Goal: Task Accomplishment & Management: Use online tool/utility

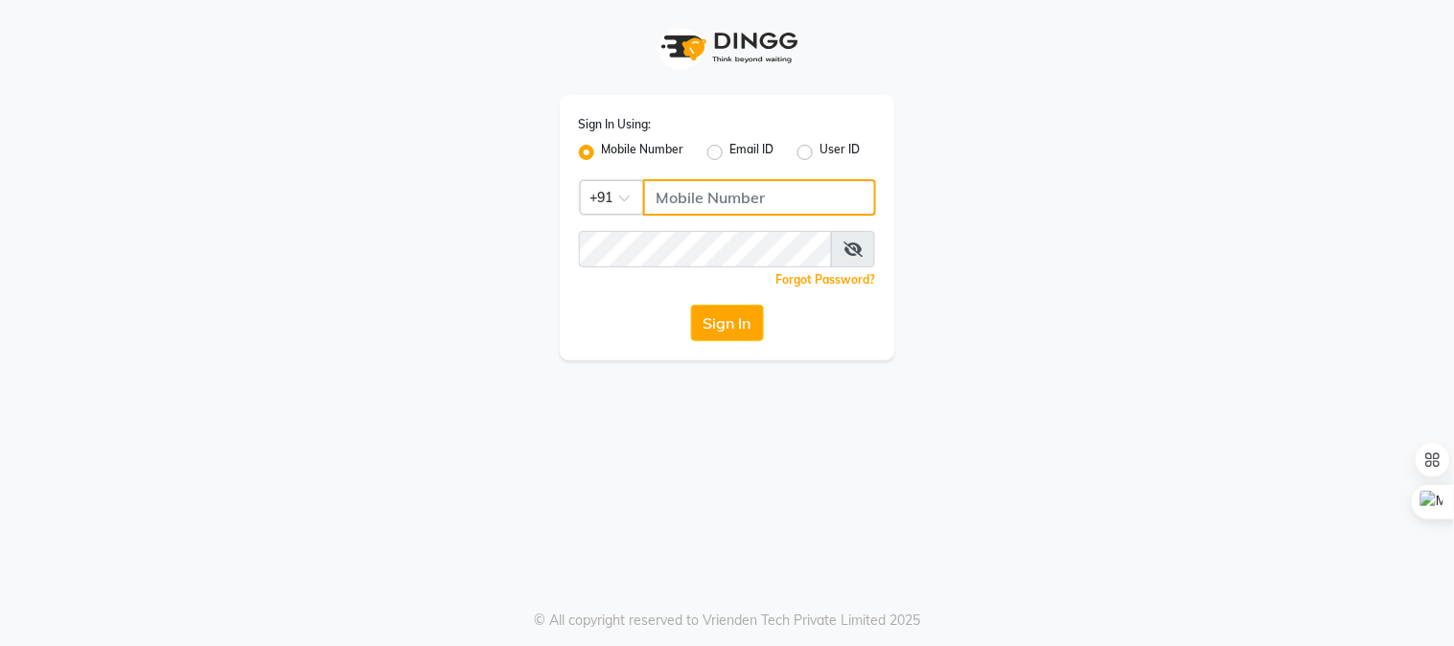
click at [700, 198] on input "Username" at bounding box center [759, 197] width 233 height 36
type input "9664658377"
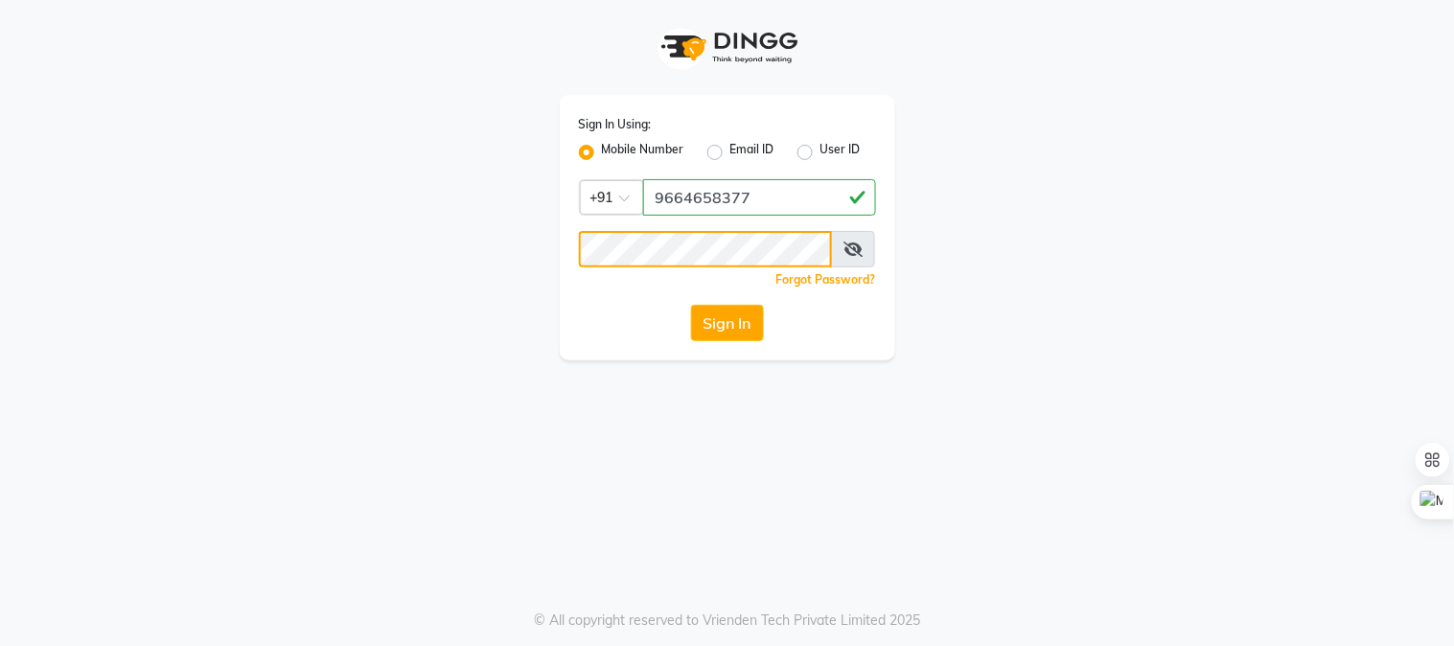
click at [691, 305] on button "Sign In" at bounding box center [727, 323] width 73 height 36
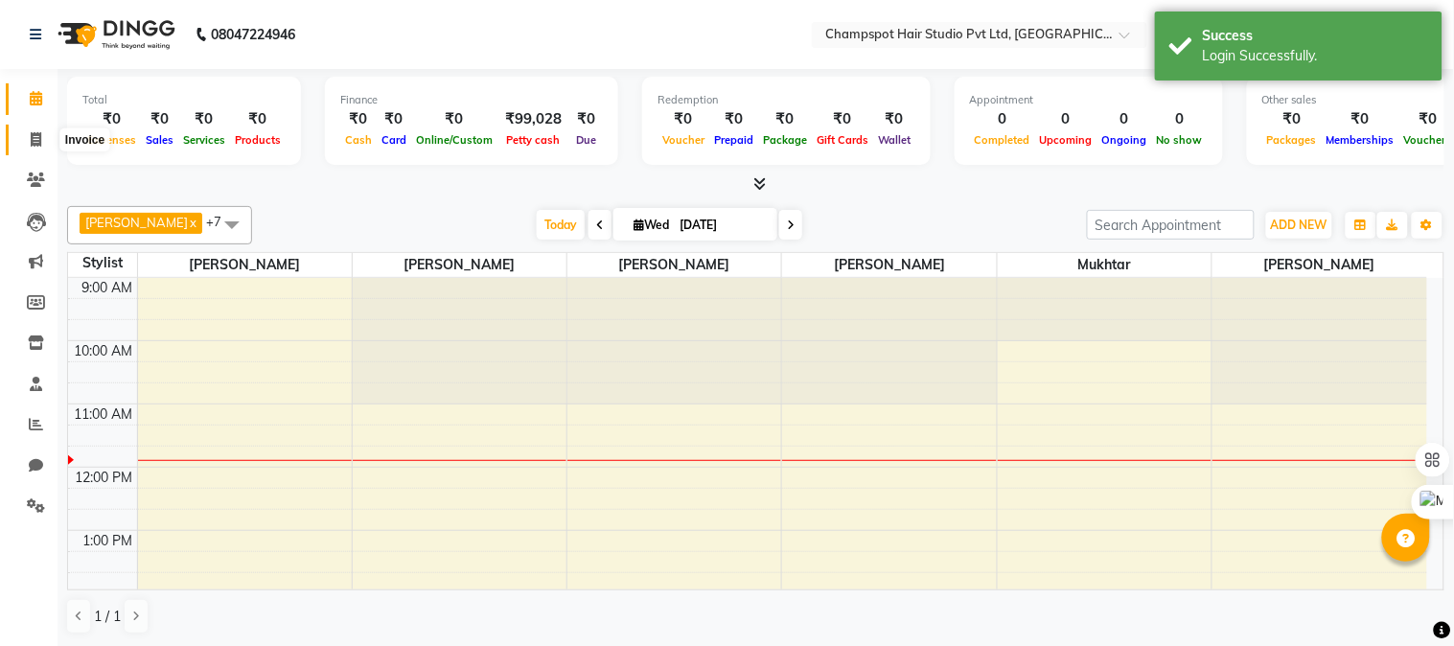
click at [34, 132] on icon at bounding box center [36, 139] width 11 height 14
select select "7690"
select select "service"
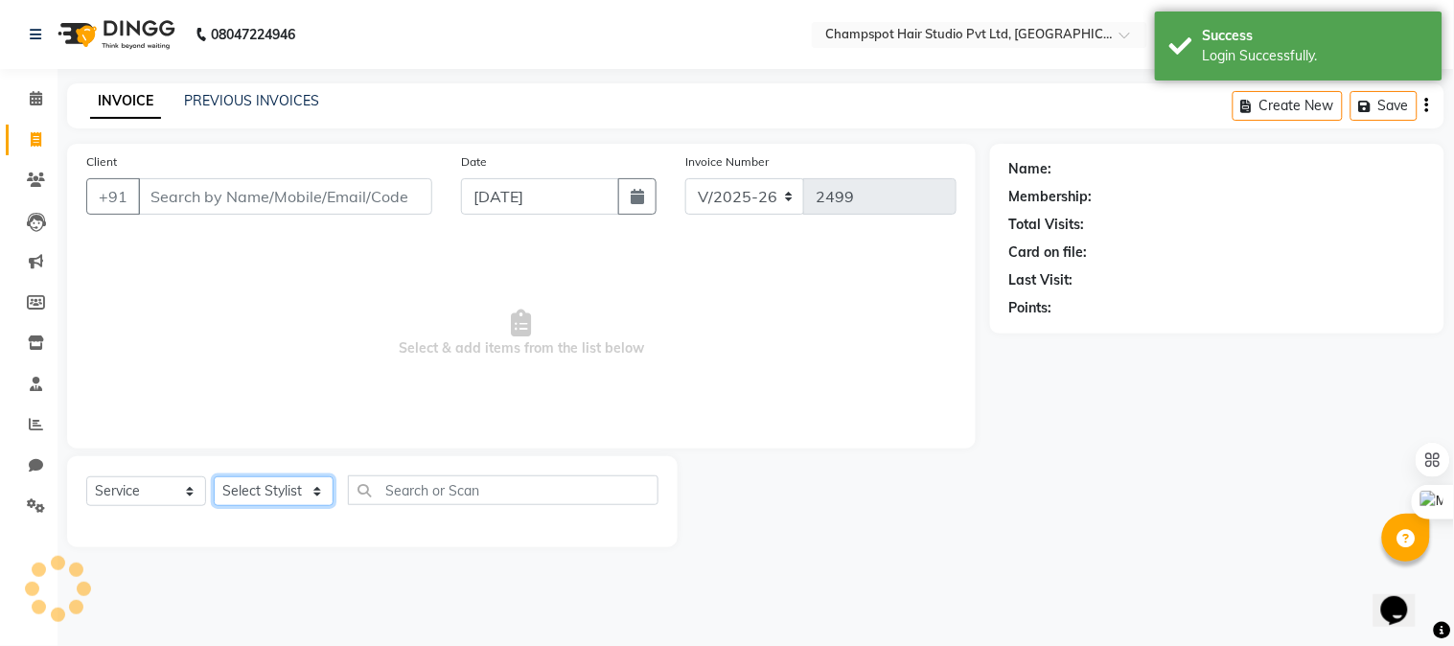
click at [291, 489] on select "Select Stylist" at bounding box center [274, 491] width 120 height 30
select select "70454"
click at [214, 477] on select "Select Stylist Admin [PERSON_NAME] [PERSON_NAME] [PERSON_NAME] [PERSON_NAME] [P…" at bounding box center [274, 491] width 120 height 30
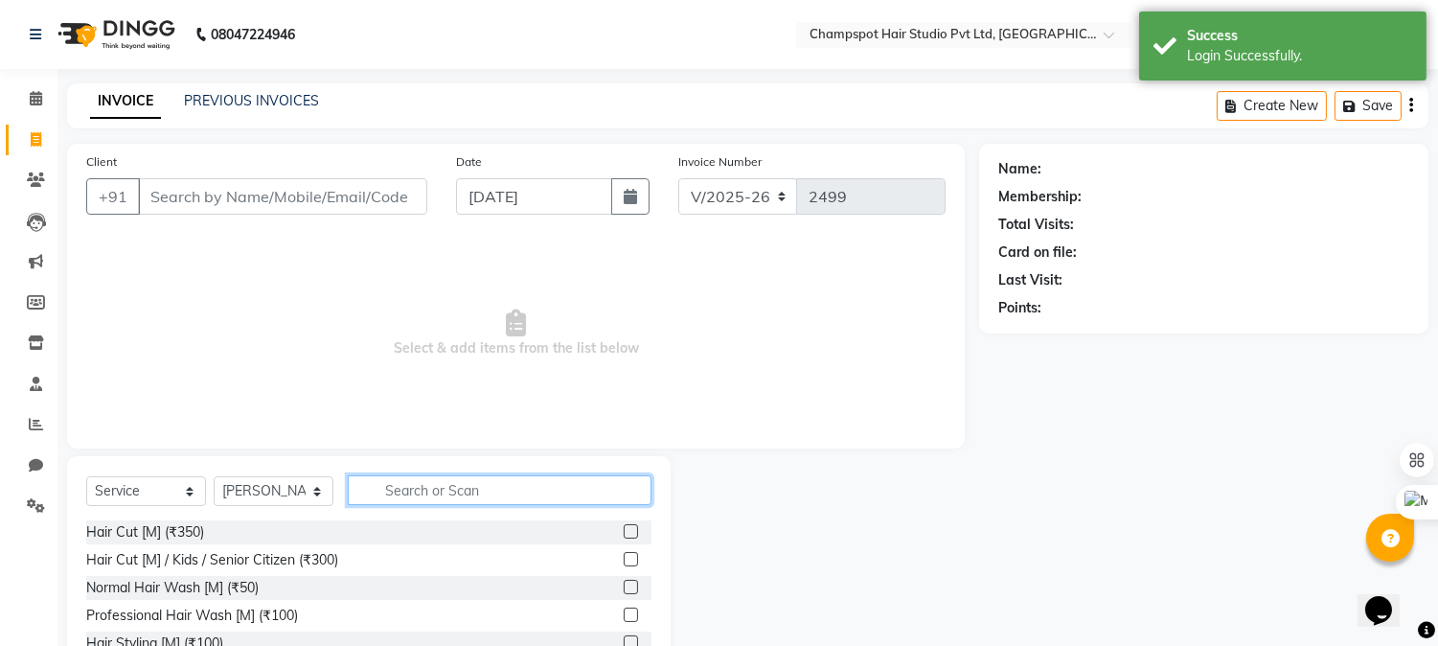
click at [426, 480] on input "text" at bounding box center [500, 490] width 304 height 30
type input "eye"
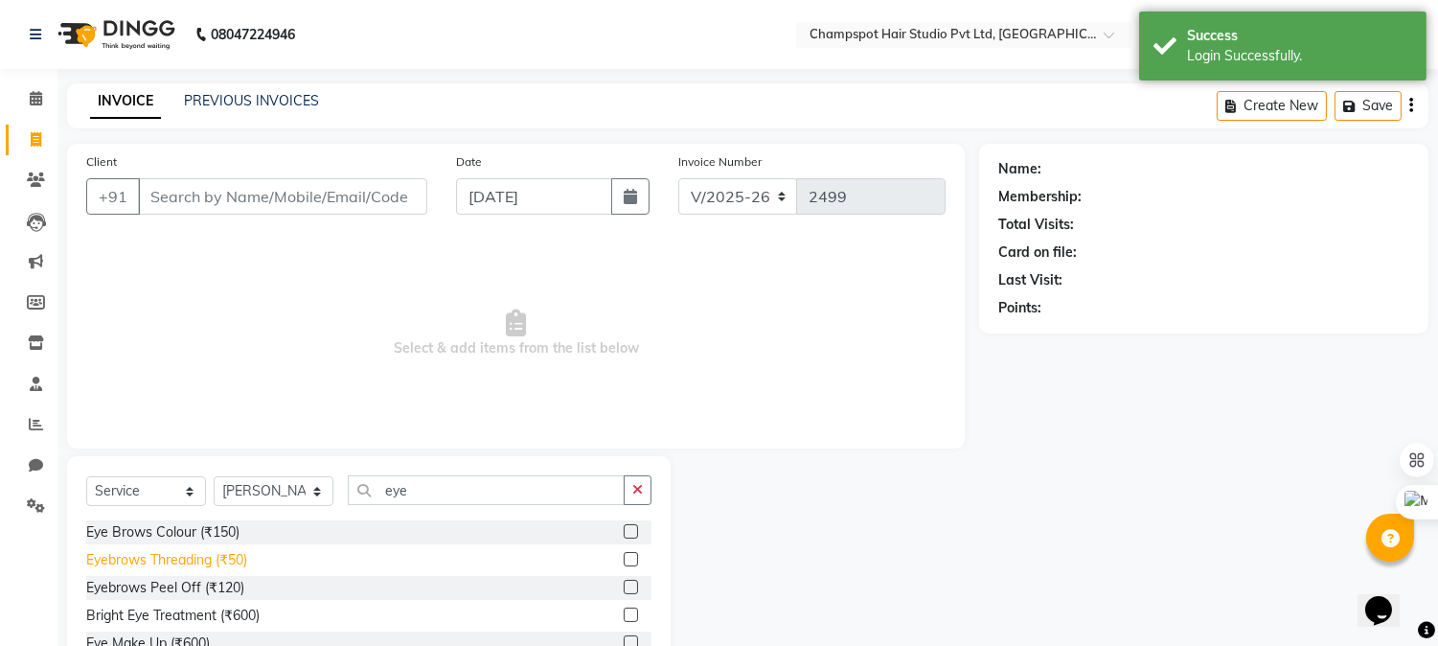
click at [192, 559] on div "Eyebrows Threading (₹50)" at bounding box center [166, 560] width 161 height 20
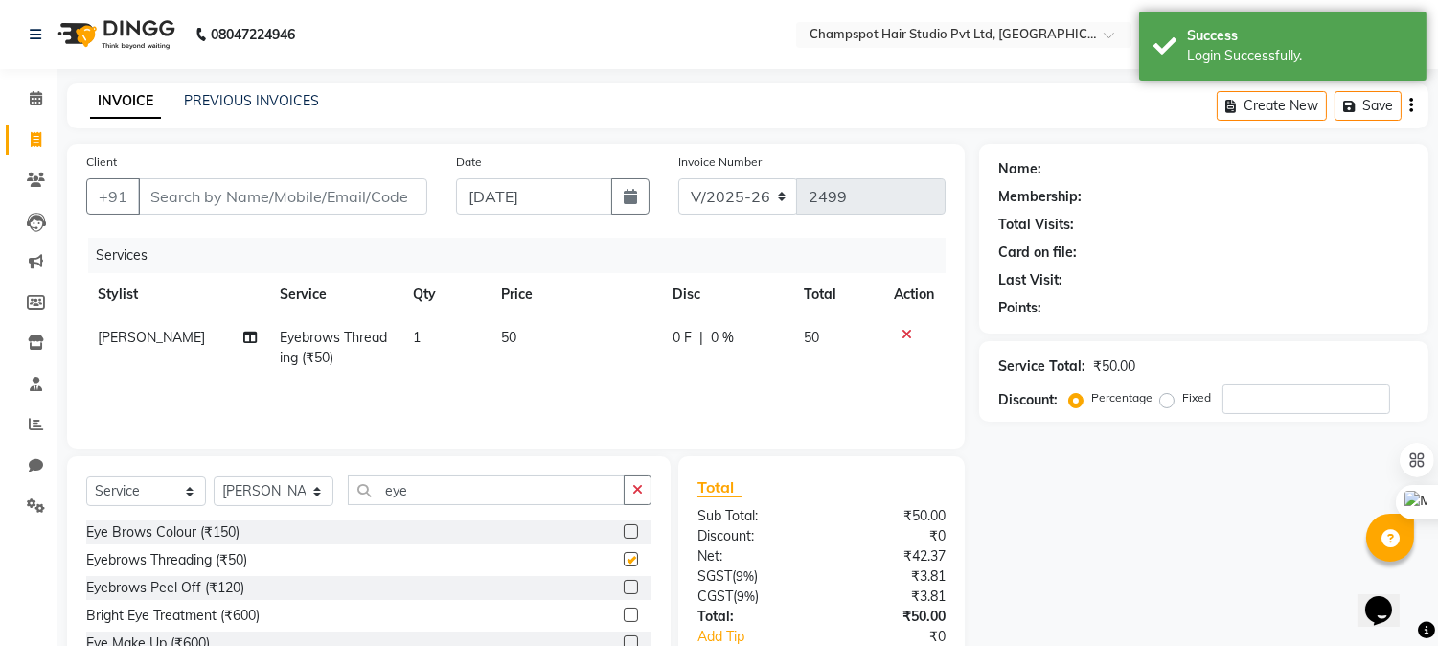
checkbox input "false"
drag, startPoint x: 432, startPoint y: 485, endPoint x: 255, endPoint y: 489, distance: 177.3
click at [255, 489] on div "Select Service Product Membership Package Voucher Prepaid Gift Card Select Styl…" at bounding box center [368, 497] width 565 height 45
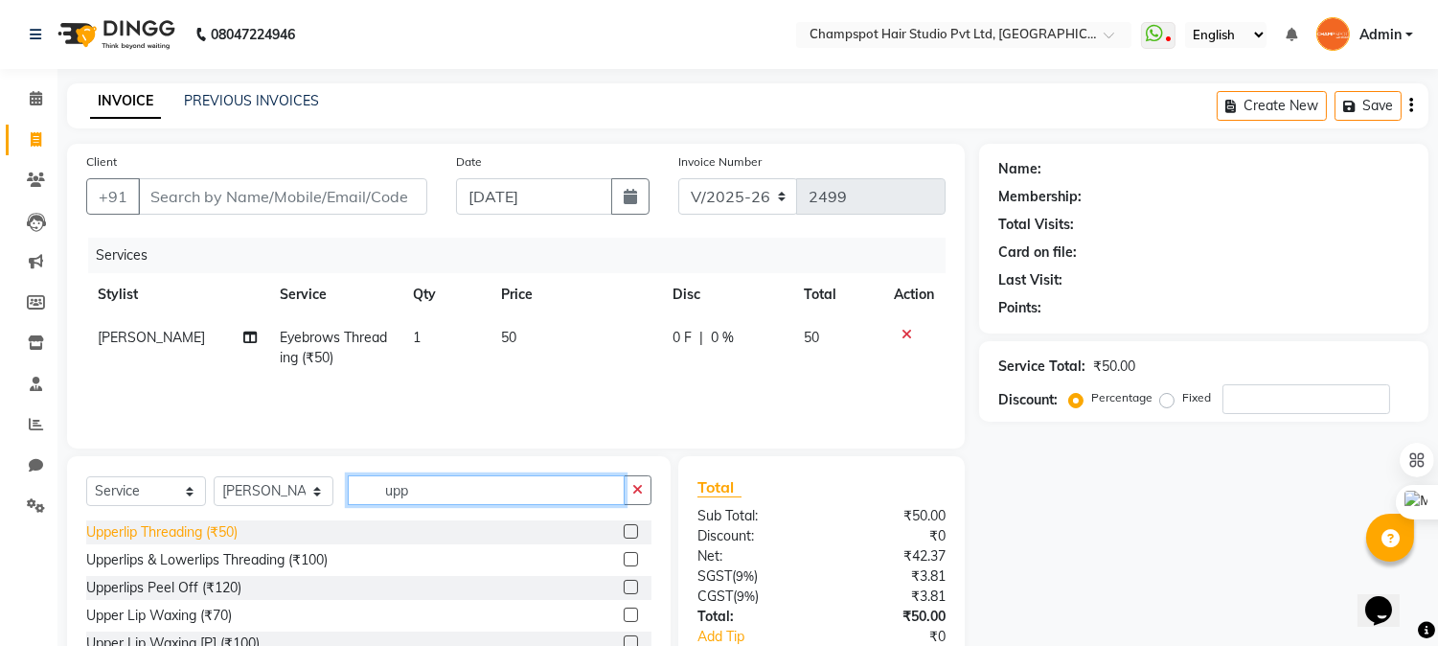
type input "upp"
click at [204, 531] on div "Upperlip Threading (₹50)" at bounding box center [161, 532] width 151 height 20
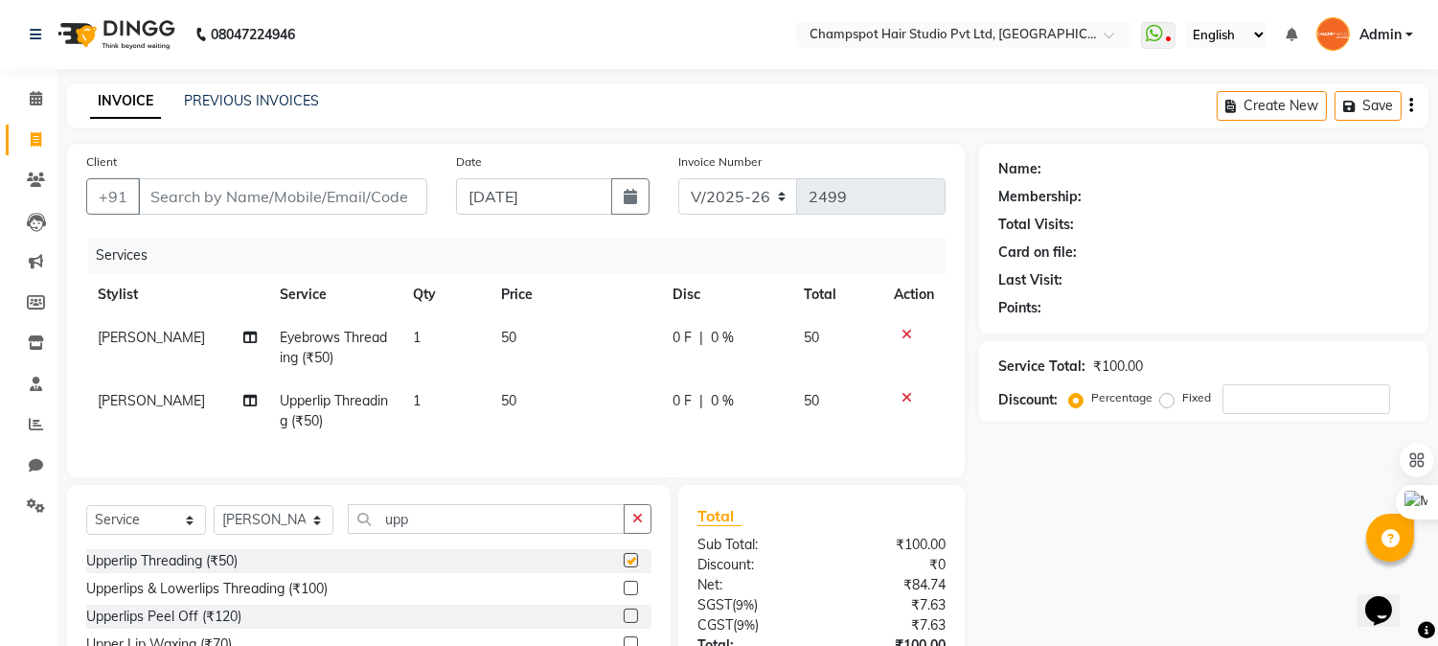
checkbox input "false"
drag, startPoint x: 417, startPoint y: 540, endPoint x: 291, endPoint y: 542, distance: 125.5
click at [335, 546] on div "Select Service Product Membership Package Voucher Prepaid Gift Card Select Styl…" at bounding box center [368, 526] width 565 height 45
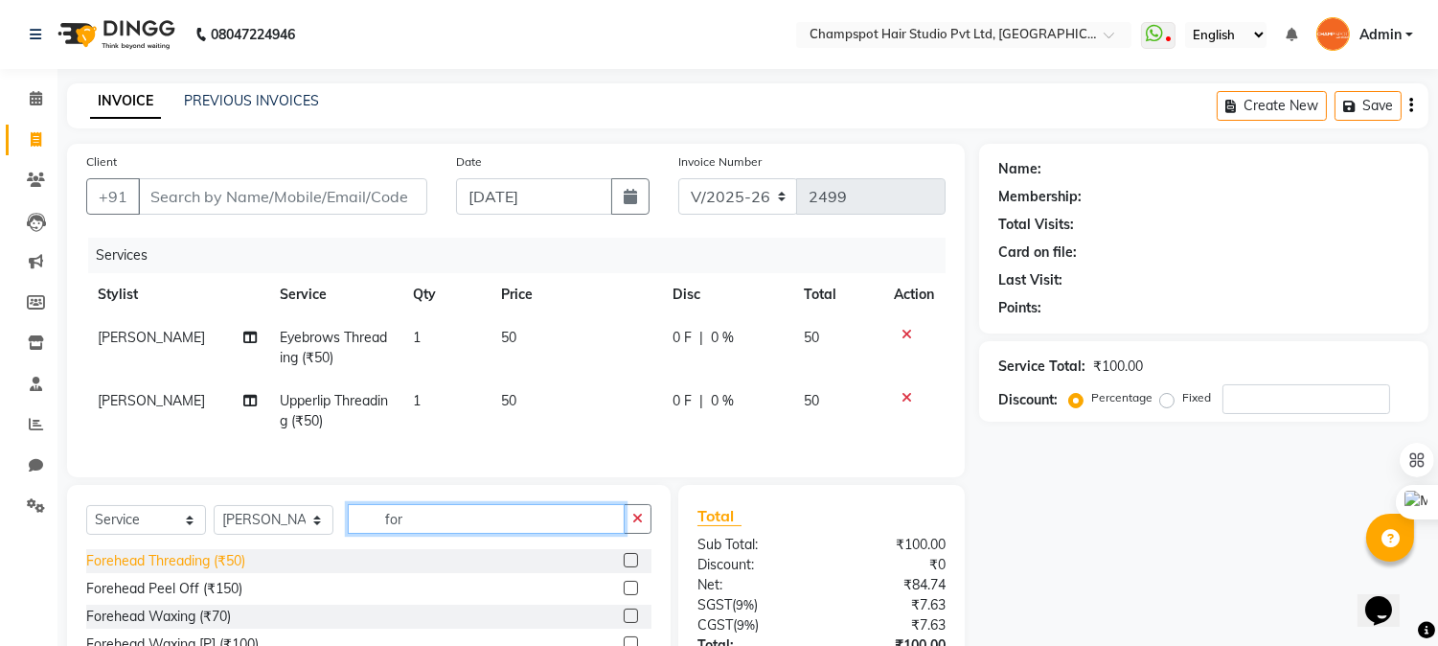
type input "for"
click at [228, 571] on div "Forehead Threading (₹50)" at bounding box center [165, 561] width 159 height 20
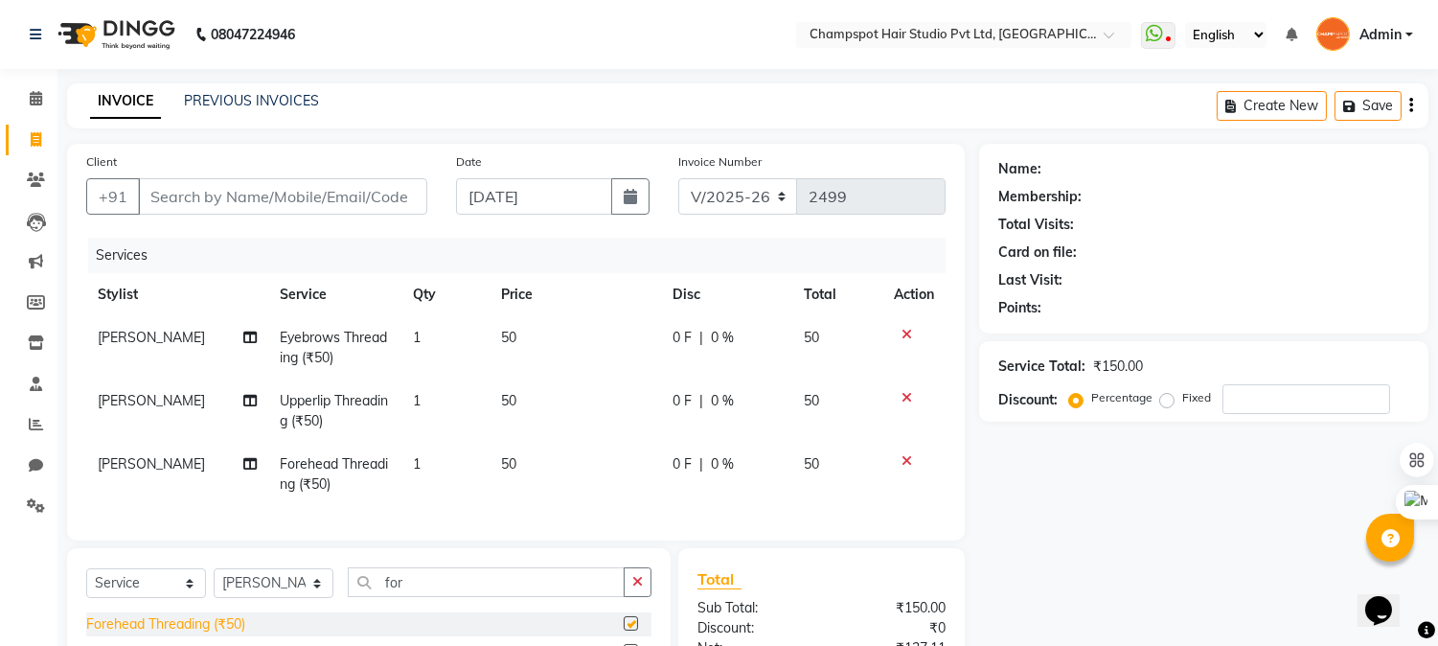
checkbox input "false"
click at [218, 188] on input "Client" at bounding box center [282, 196] width 289 height 36
type input "w"
type input "0"
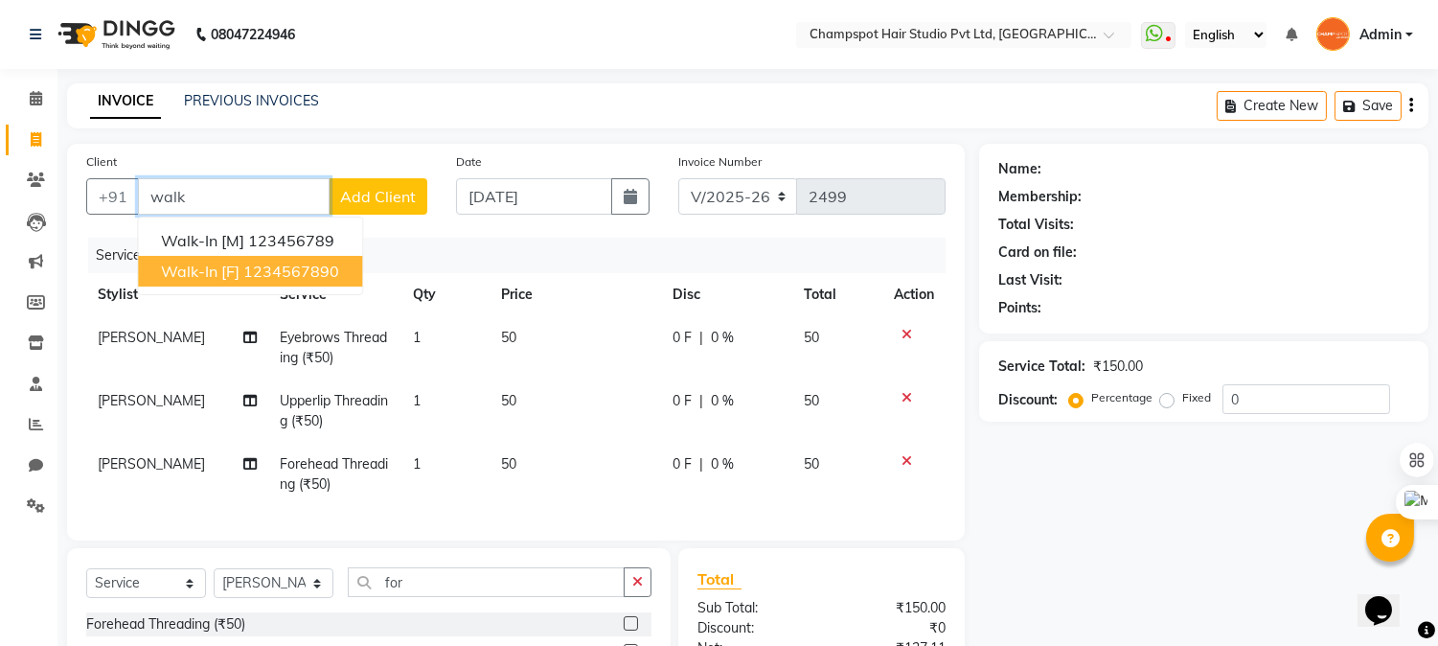
click at [245, 269] on ngb-highlight "1234567890" at bounding box center [291, 271] width 96 height 19
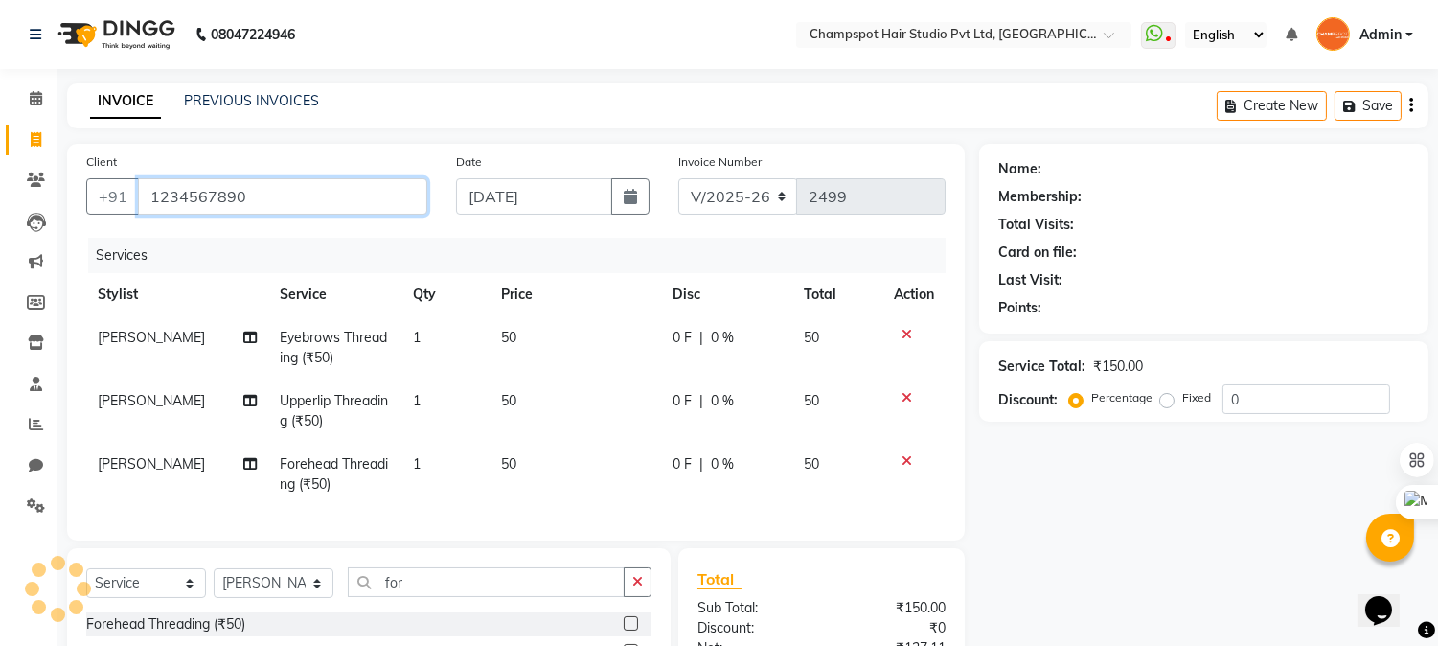
type input "1234567890"
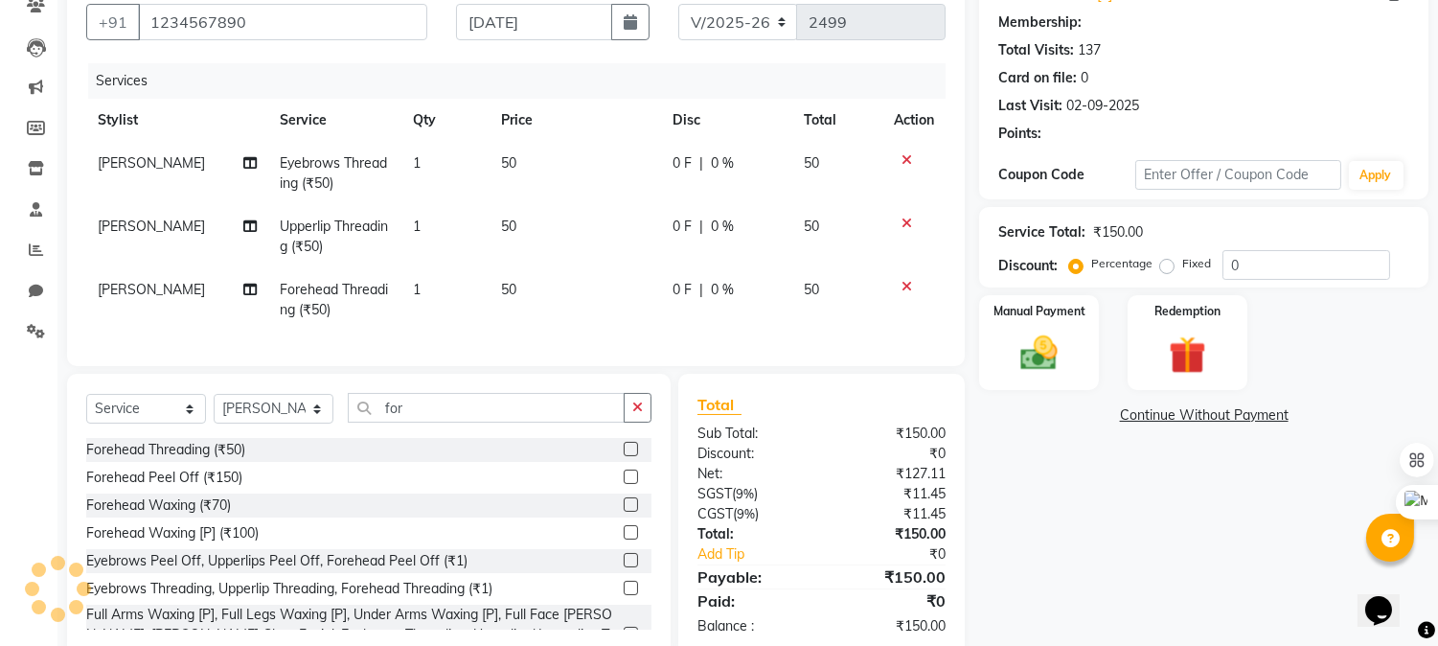
scroll to position [230, 0]
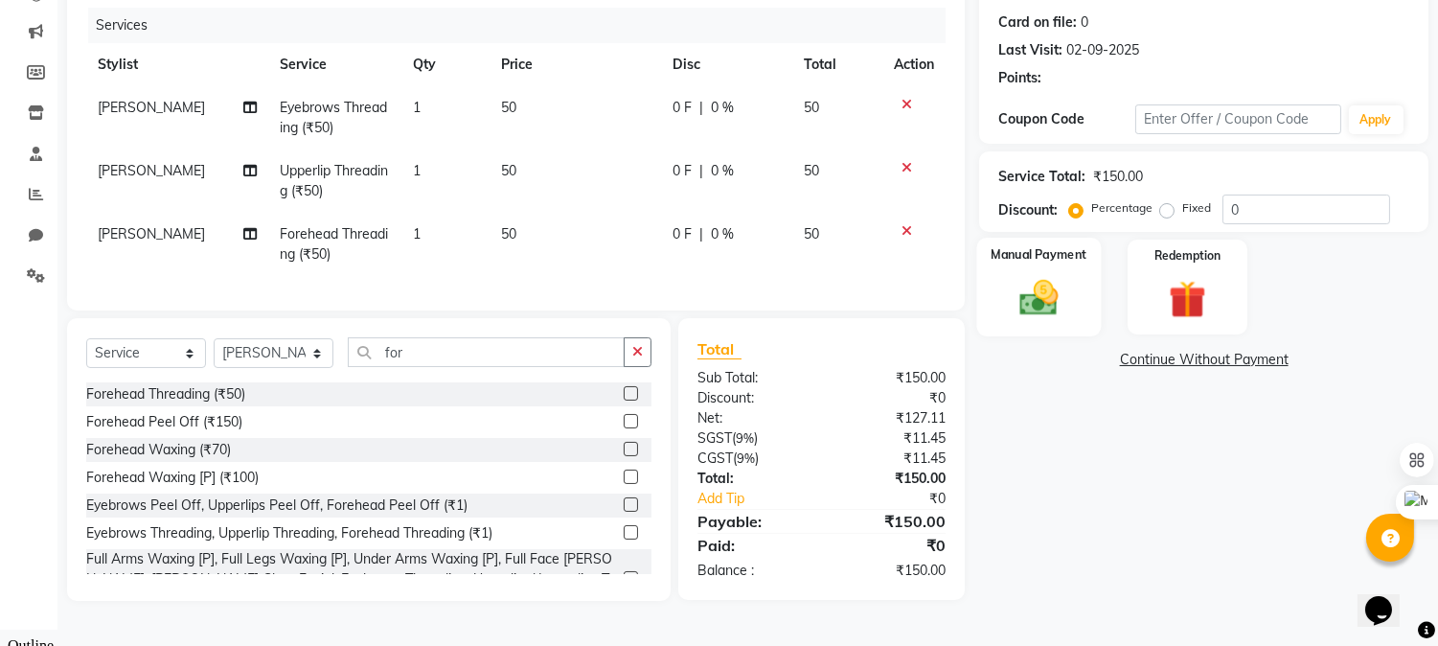
select select "1: Object"
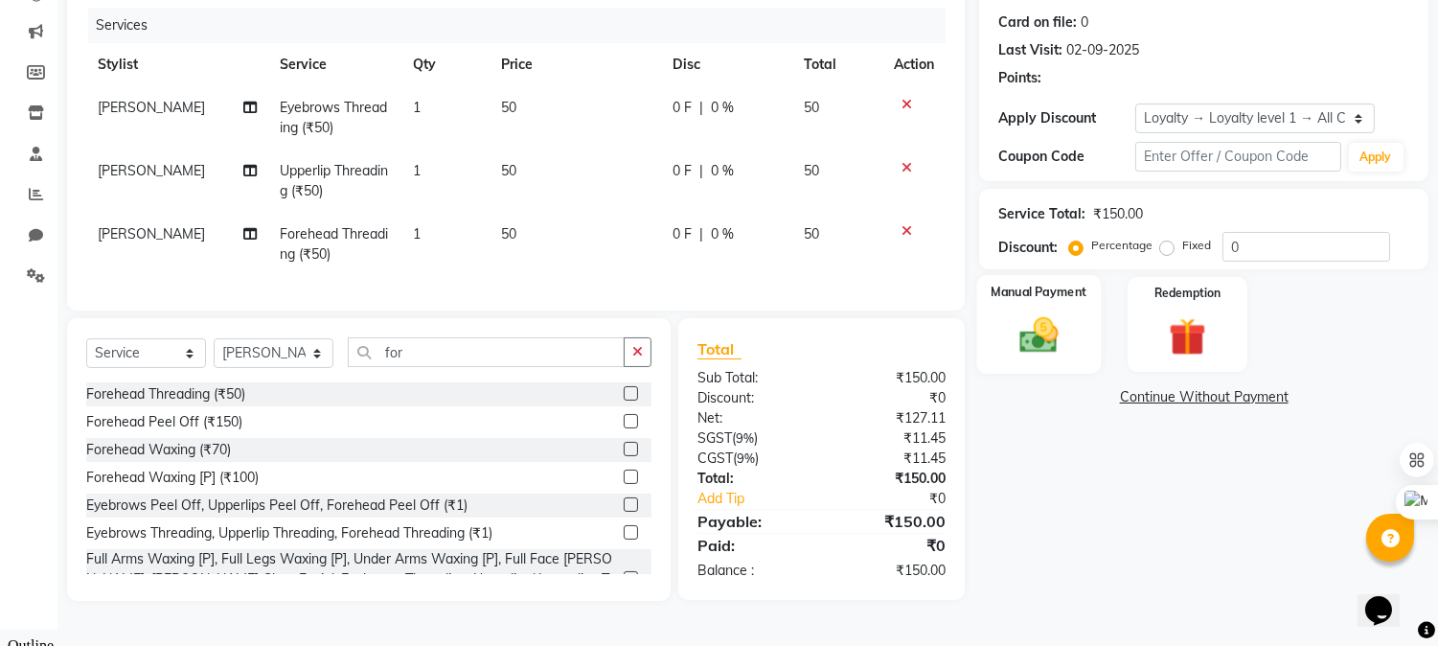
click at [1025, 300] on label "Manual Payment" at bounding box center [1040, 292] width 96 height 18
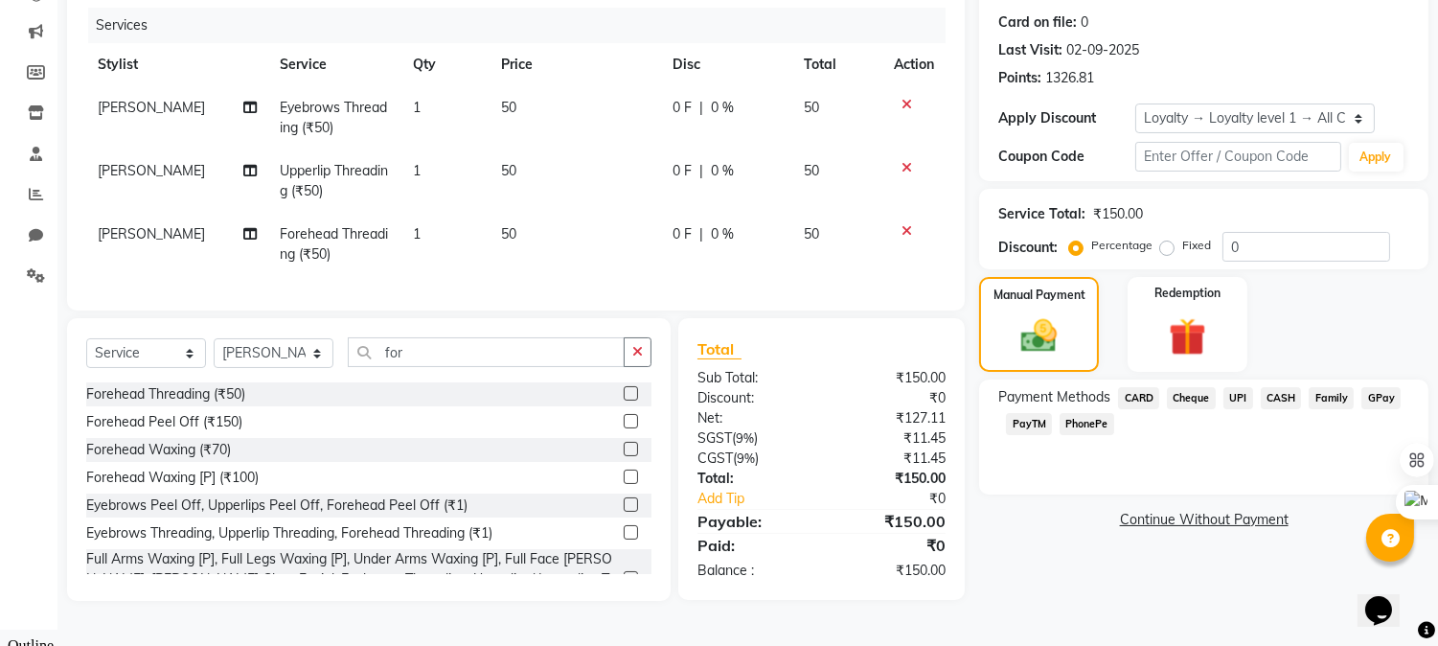
click at [1238, 388] on span "UPI" at bounding box center [1239, 398] width 30 height 22
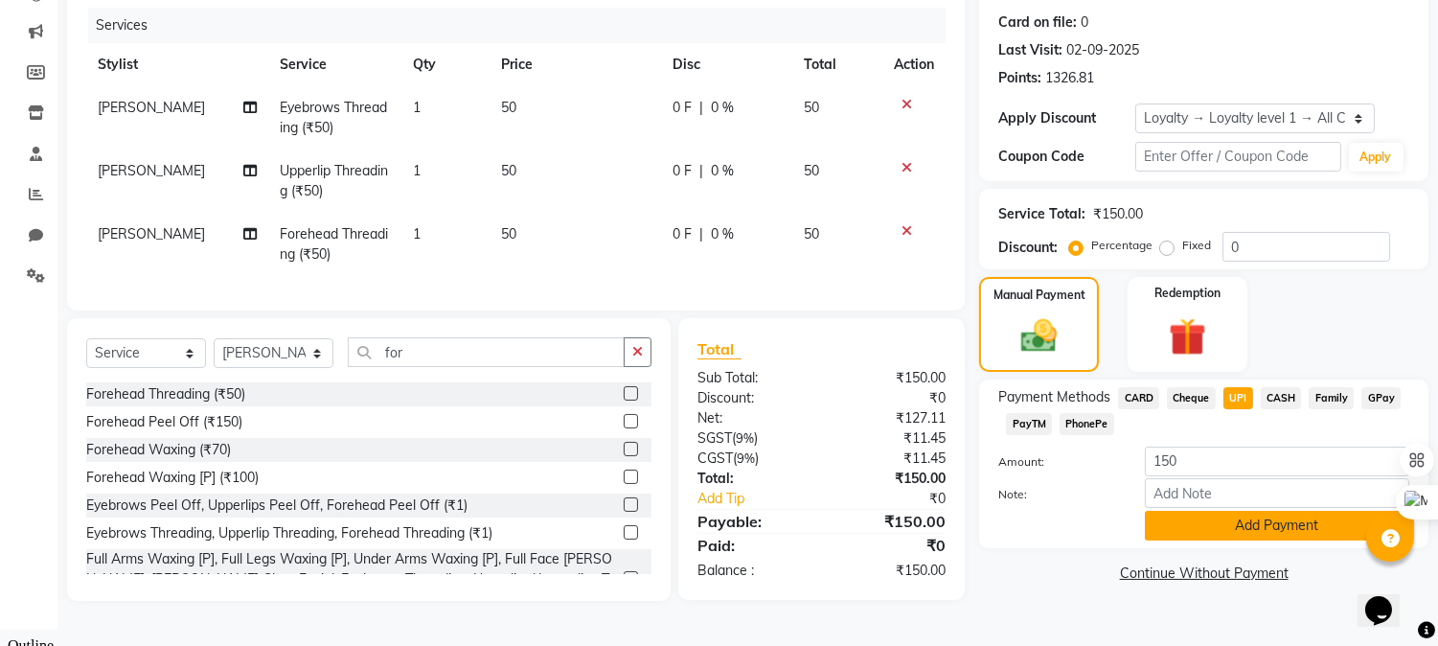
click at [1232, 532] on button "Add Payment" at bounding box center [1277, 526] width 264 height 30
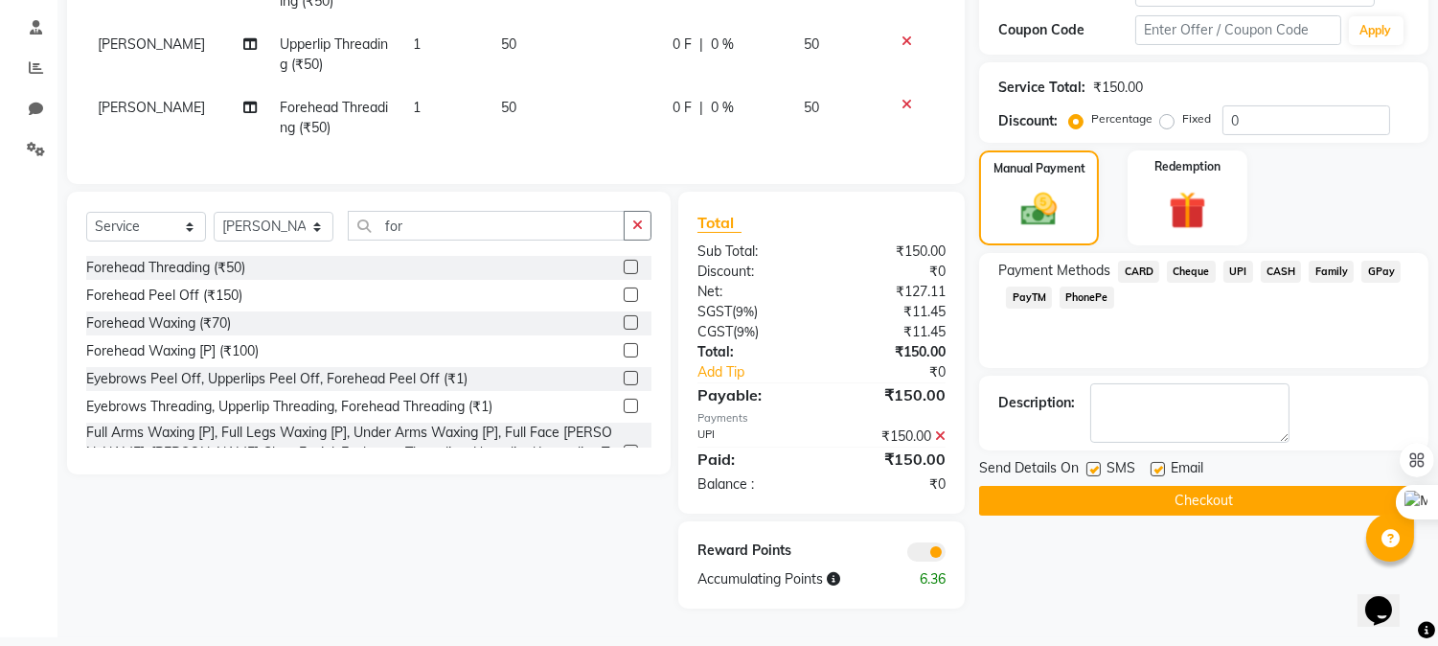
scroll to position [362, 0]
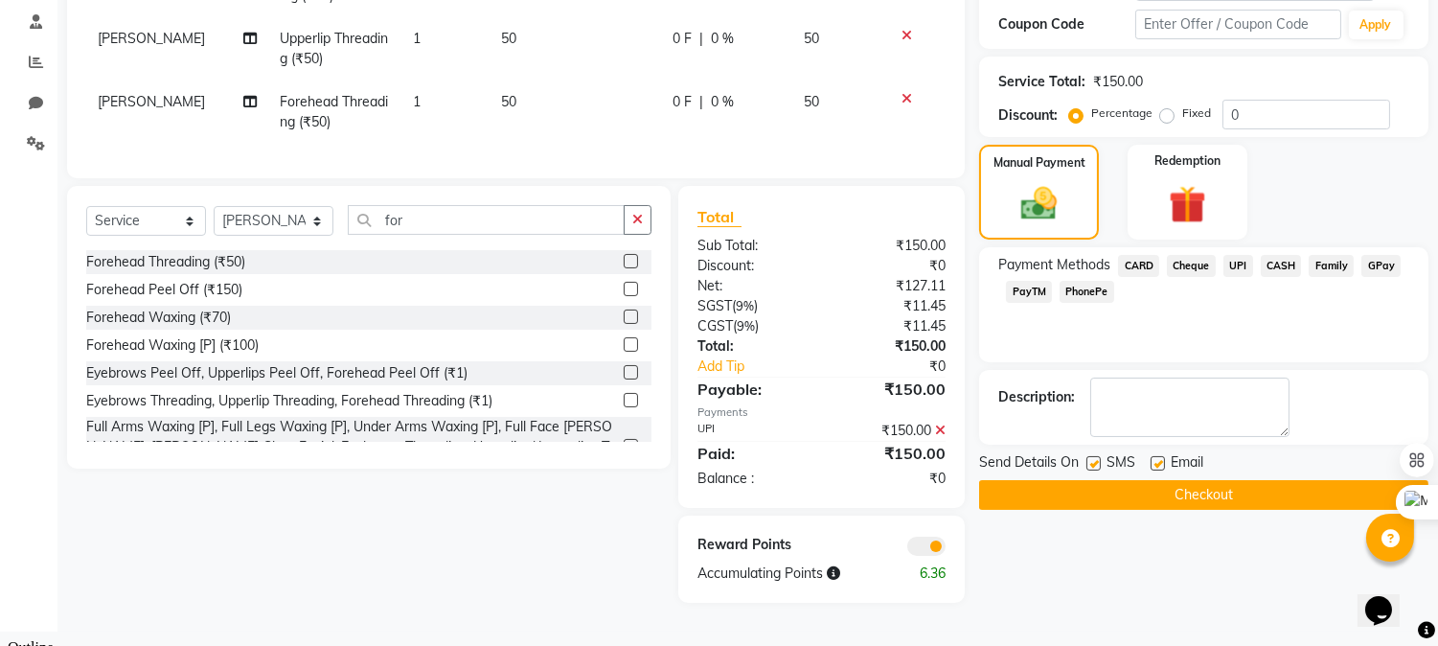
click at [1138, 496] on button "Checkout" at bounding box center [1203, 495] width 449 height 30
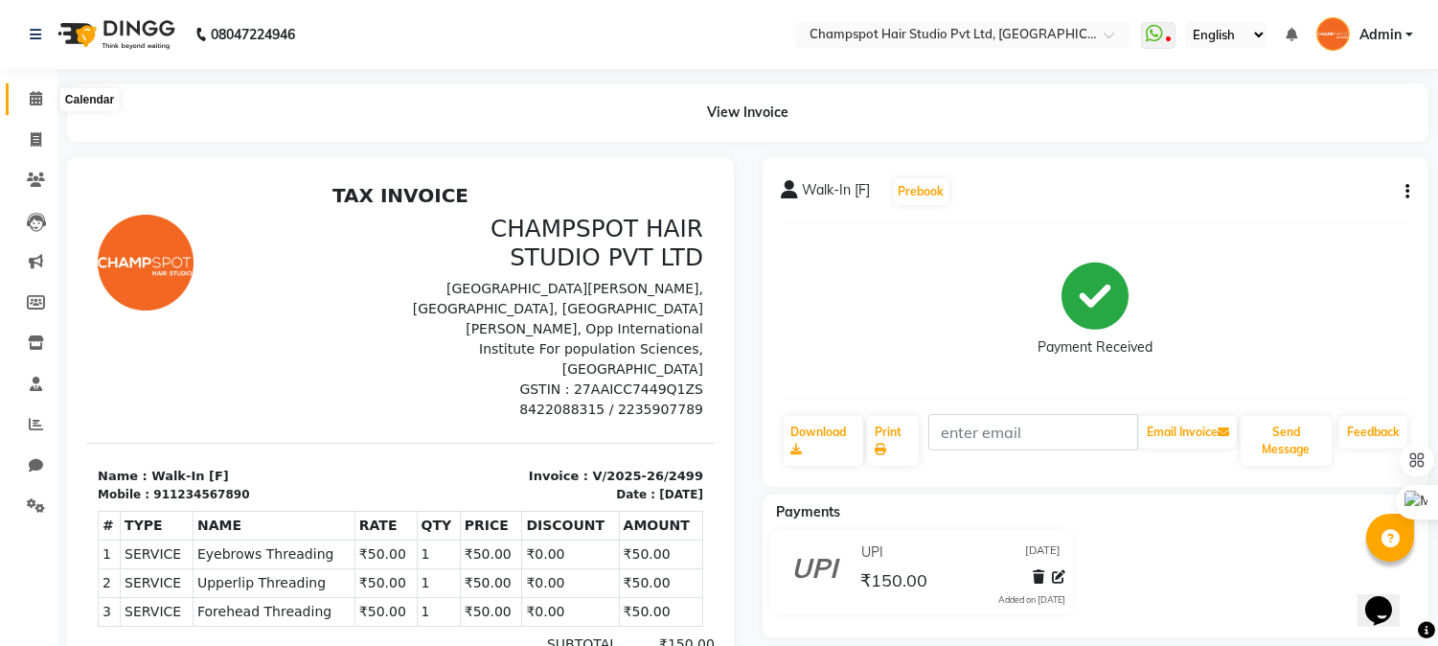
click at [38, 96] on icon at bounding box center [36, 98] width 12 height 14
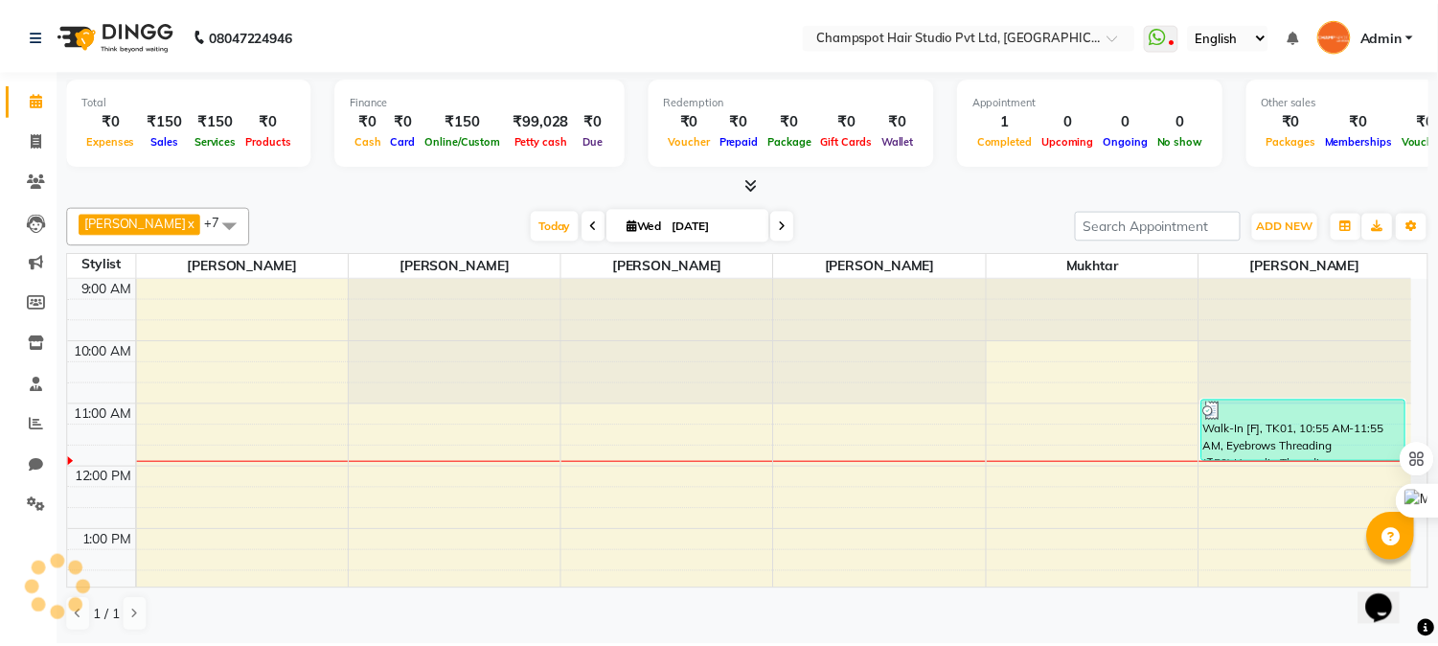
scroll to position [128, 0]
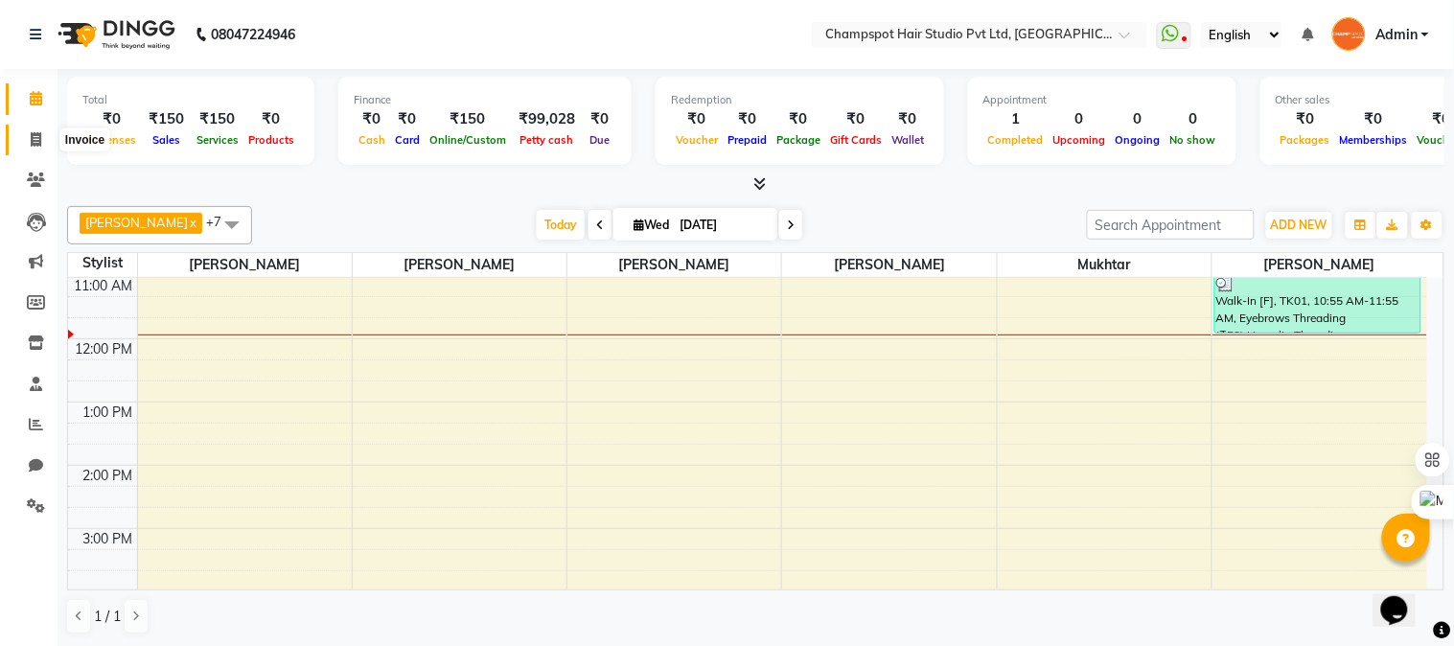
click at [36, 141] on icon at bounding box center [36, 139] width 11 height 14
select select "service"
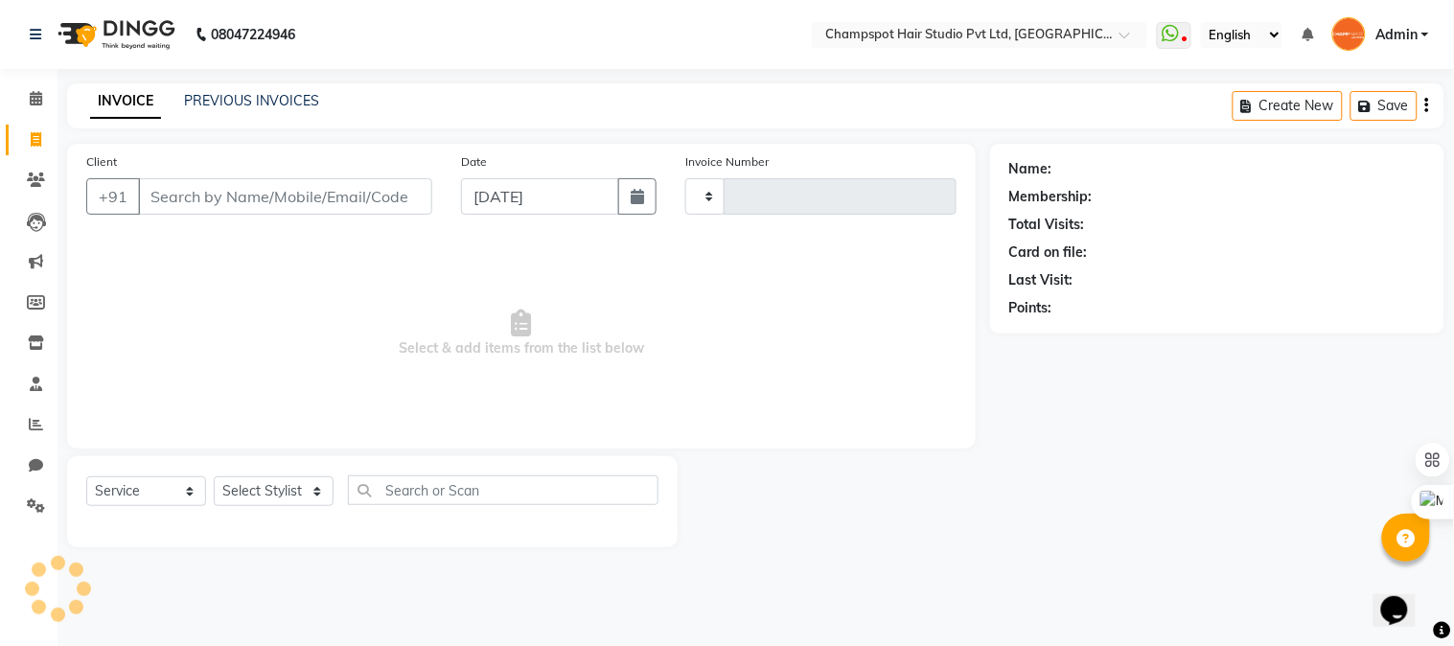
type input "2500"
select select "7690"
click at [35, 100] on icon at bounding box center [36, 98] width 12 height 14
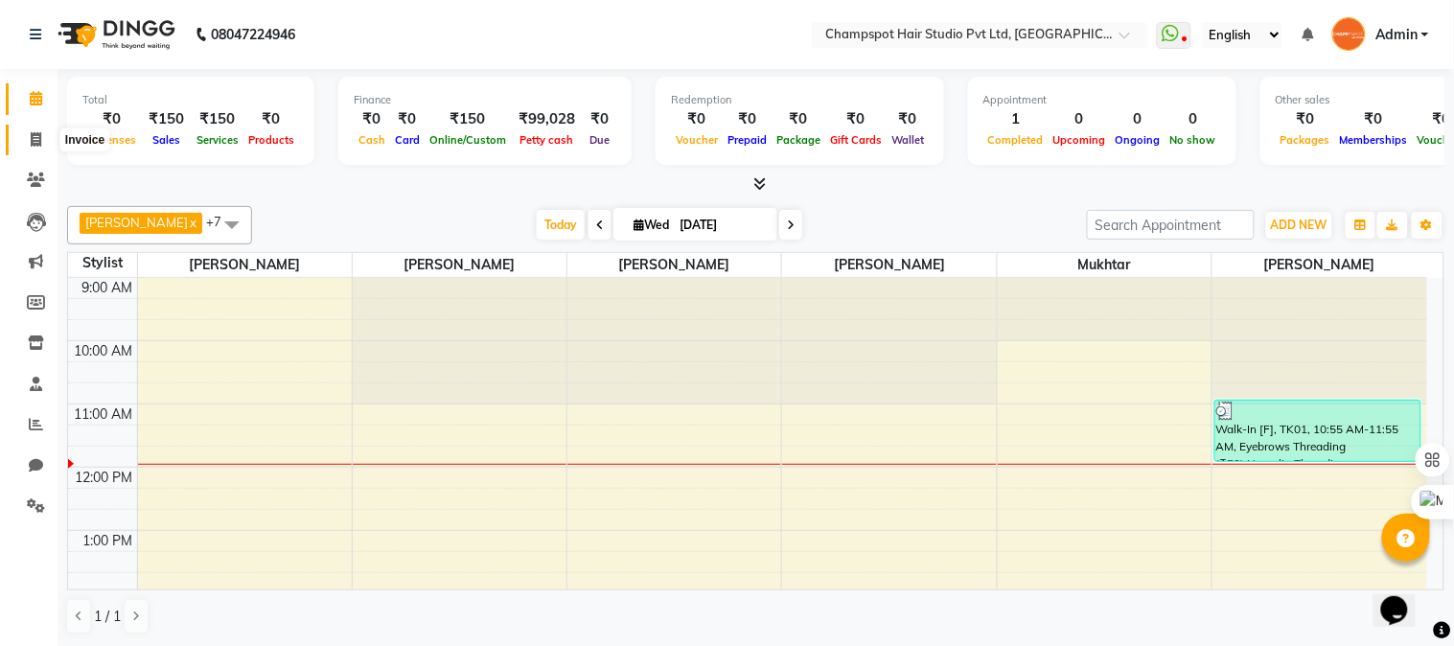
click at [31, 141] on icon at bounding box center [36, 139] width 11 height 14
select select "service"
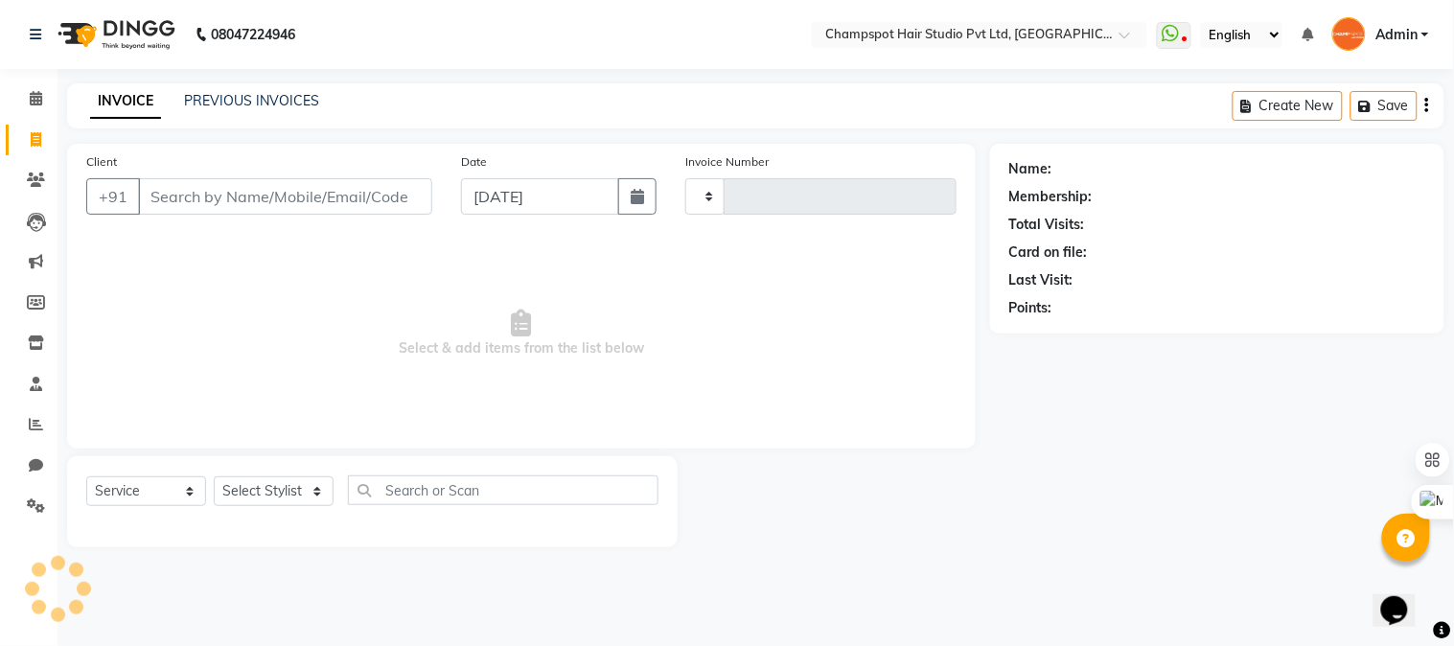
type input "2500"
select select "7690"
click at [269, 514] on div "Select Service Product Membership Package Voucher Prepaid Gift Card Select Styl…" at bounding box center [372, 497] width 572 height 45
click at [269, 494] on select "Select Stylist Admin [PERSON_NAME] [PERSON_NAME] [PERSON_NAME] [PERSON_NAME] [P…" at bounding box center [274, 491] width 120 height 30
select select "69009"
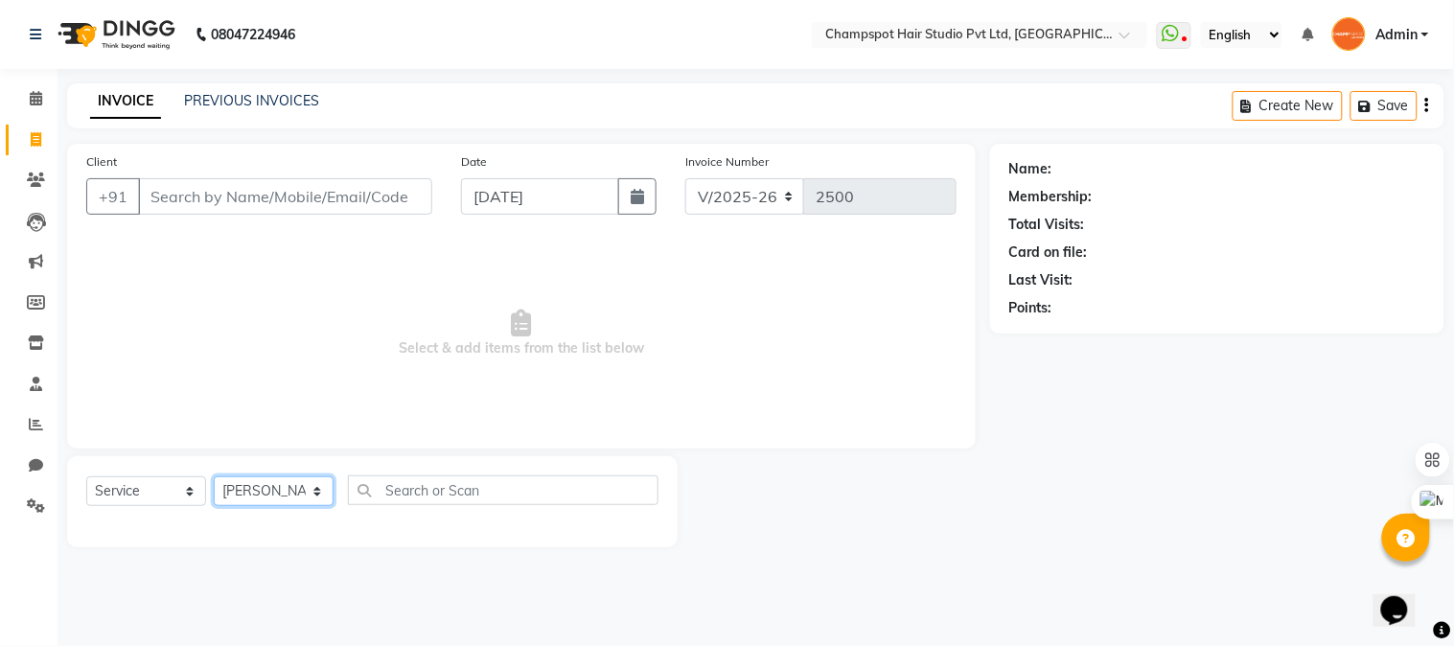
click at [214, 477] on select "Select Stylist Admin [PERSON_NAME] [PERSON_NAME] [PERSON_NAME] [PERSON_NAME] [P…" at bounding box center [274, 491] width 120 height 30
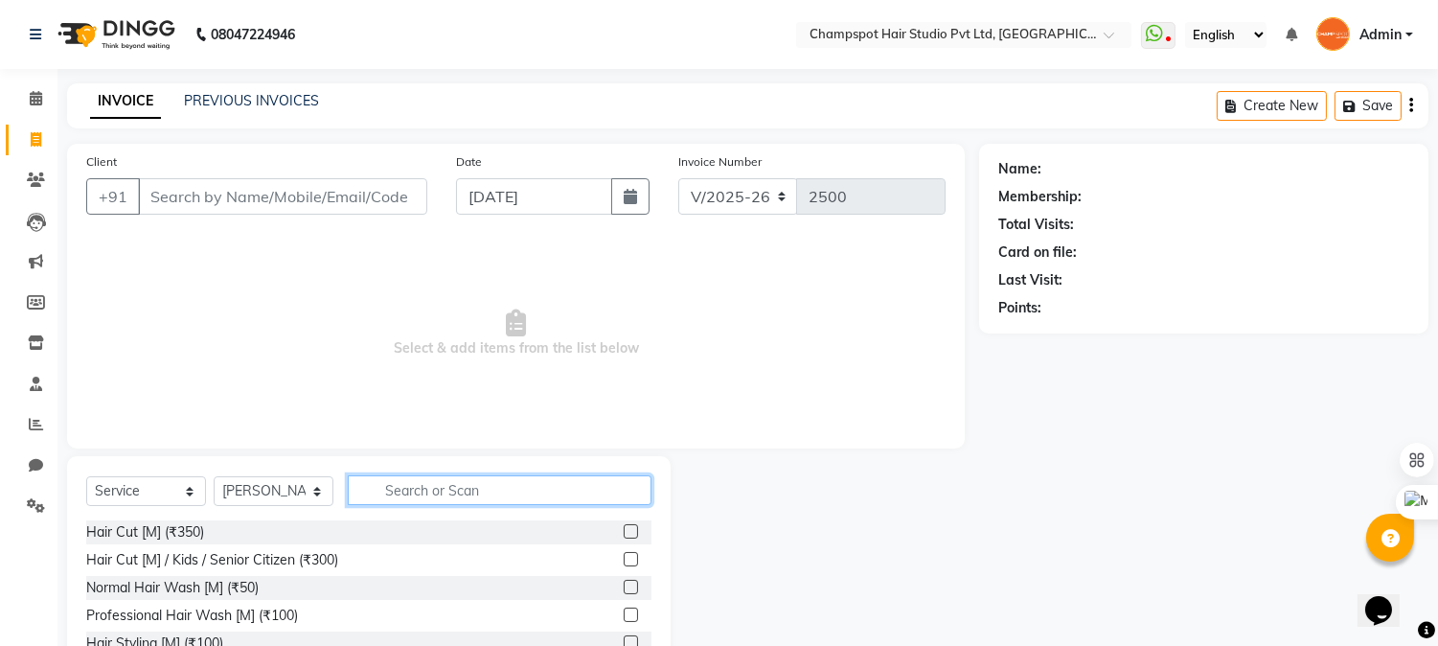
click at [412, 489] on input "text" at bounding box center [500, 490] width 304 height 30
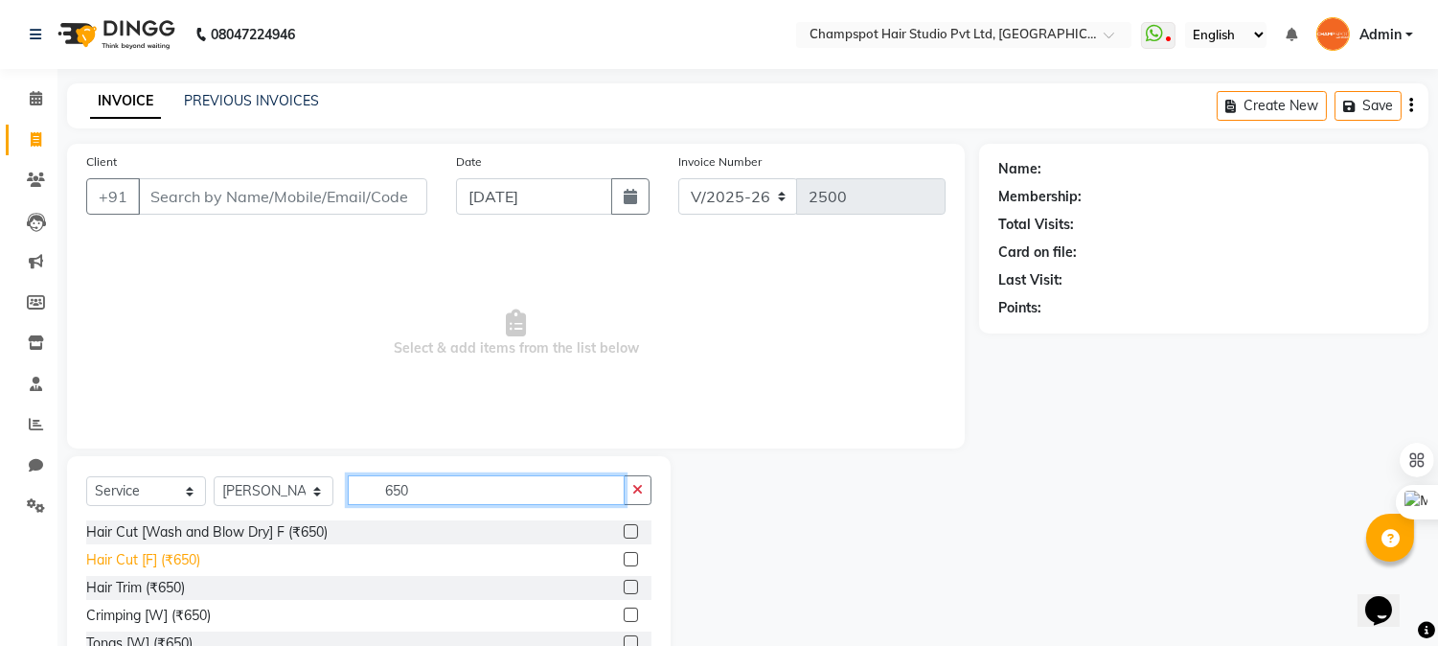
type input "650"
click at [164, 554] on div "Hair Cut [F] (₹650)" at bounding box center [143, 560] width 114 height 20
checkbox input "false"
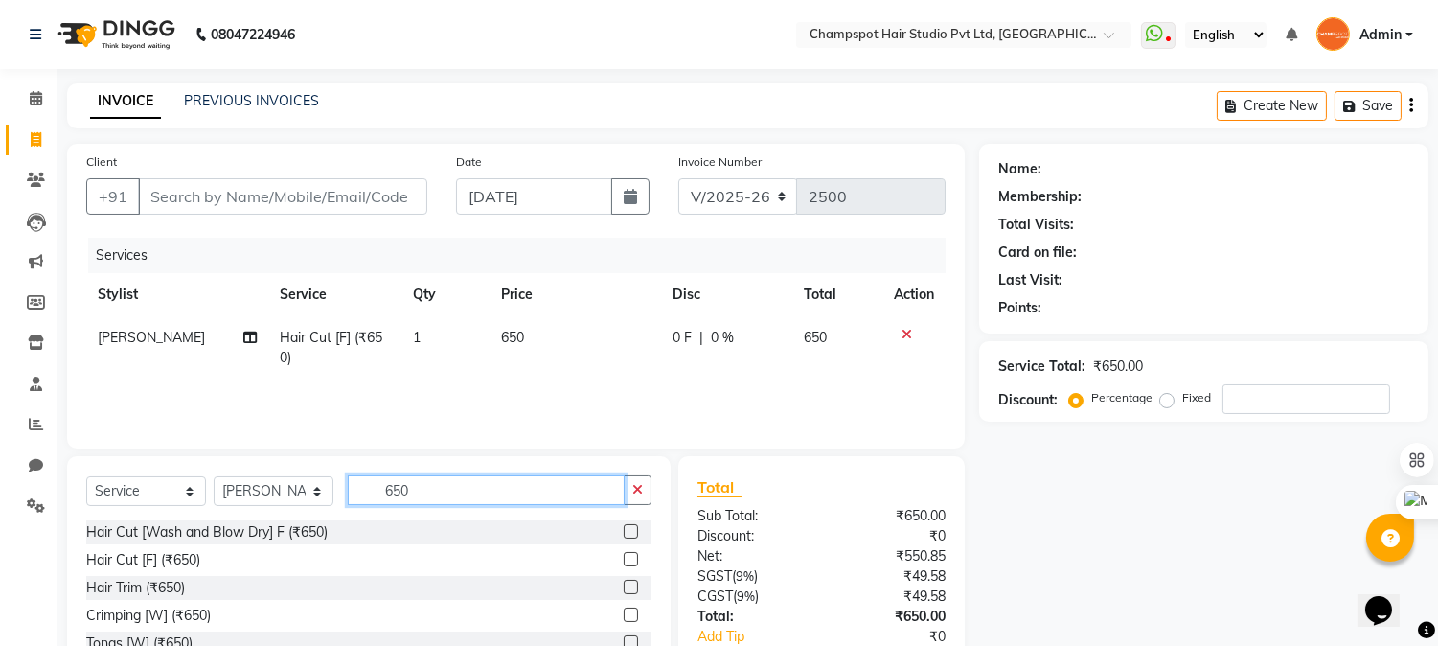
drag, startPoint x: 433, startPoint y: 491, endPoint x: 274, endPoint y: 496, distance: 159.2
click at [274, 496] on div "Select Service Product Membership Package Voucher Prepaid Gift Card Select Styl…" at bounding box center [368, 497] width 565 height 45
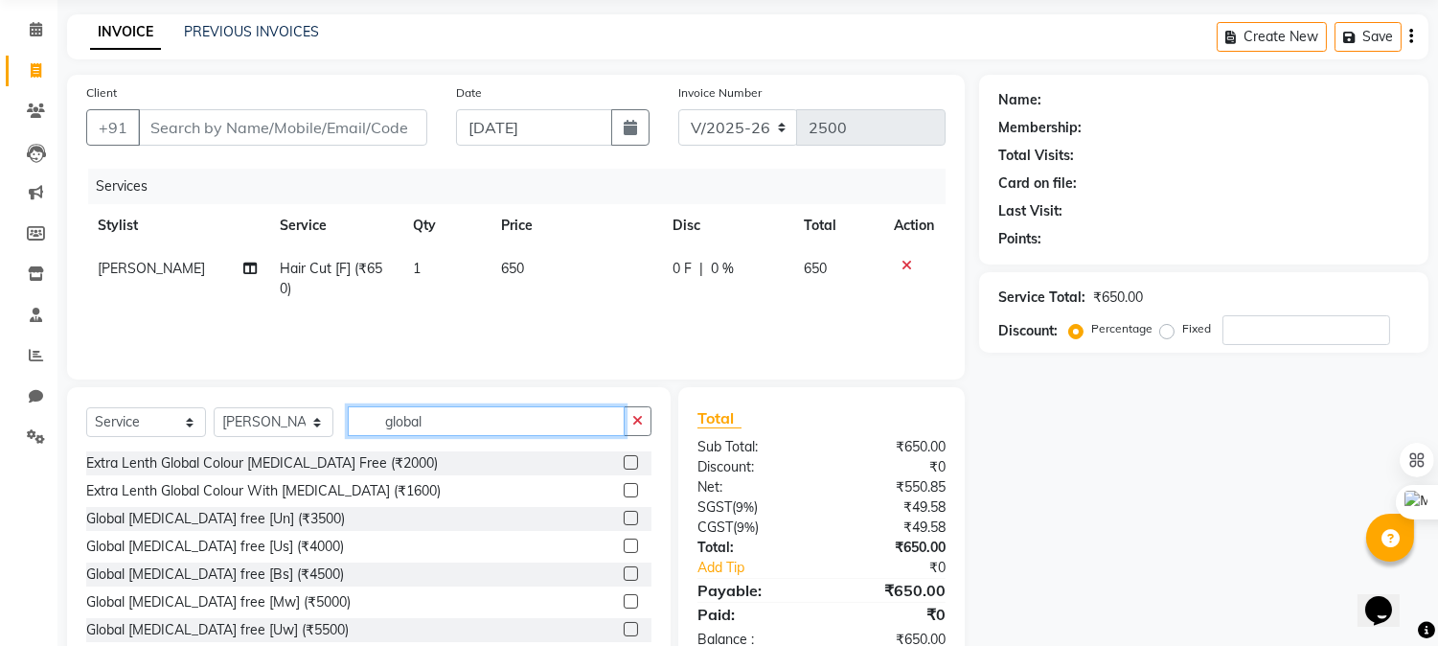
scroll to position [106, 0]
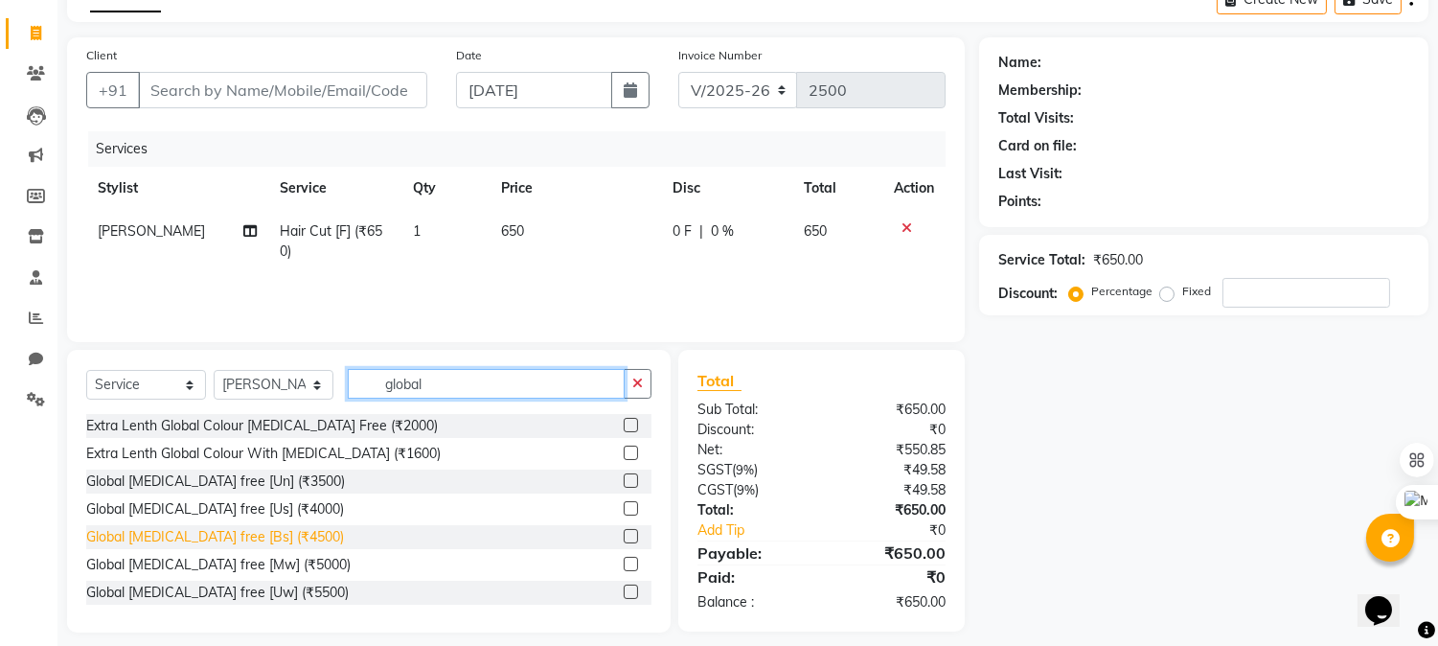
type input "global"
click at [241, 534] on div "Global [MEDICAL_DATA] free [Bs] (₹4500)" at bounding box center [215, 537] width 258 height 20
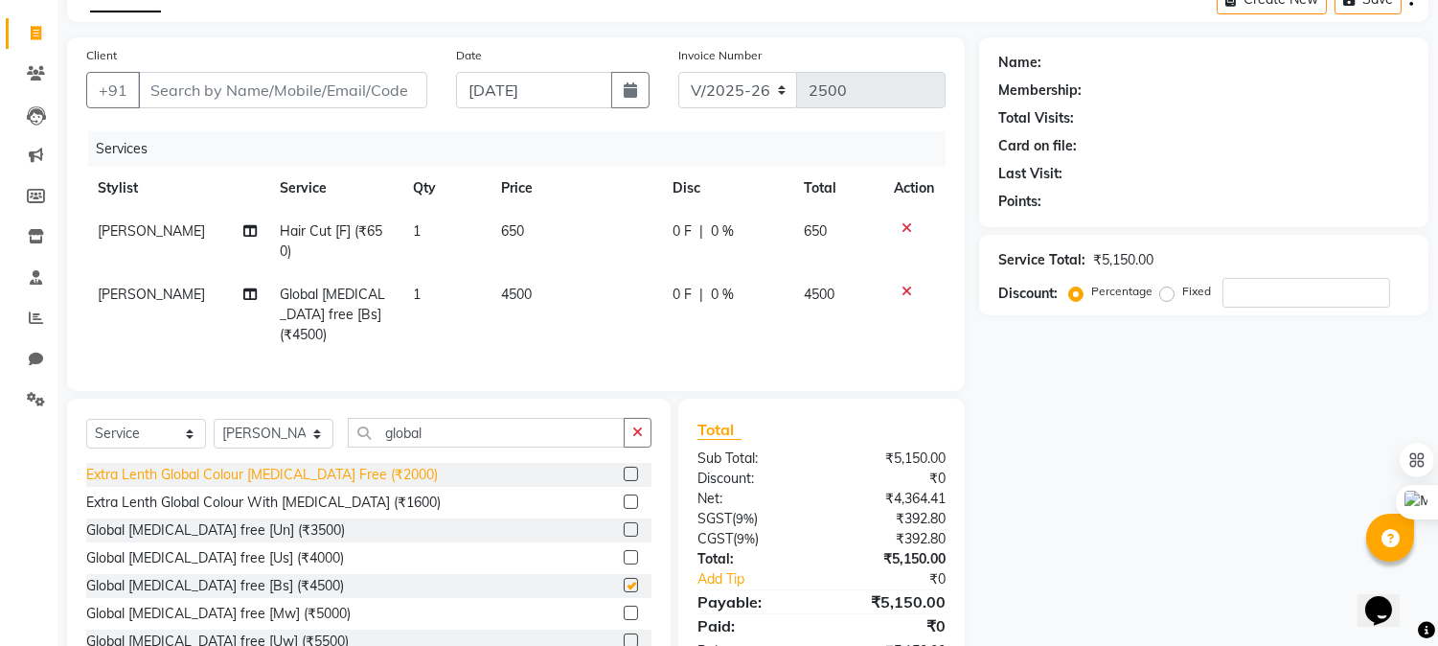
checkbox input "false"
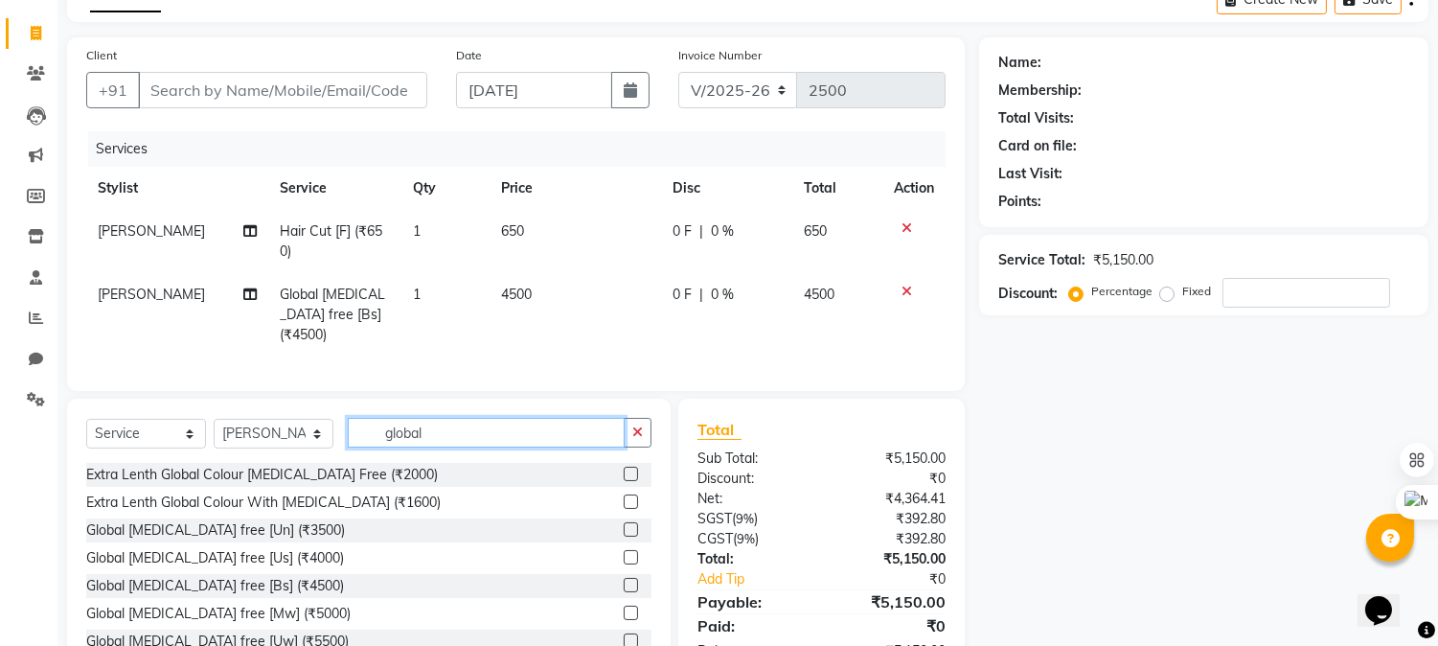
drag, startPoint x: 351, startPoint y: 451, endPoint x: 300, endPoint y: 457, distance: 51.1
click at [300, 457] on div "Select Service Product Membership Package Voucher Prepaid Gift Card Select Styl…" at bounding box center [369, 540] width 604 height 283
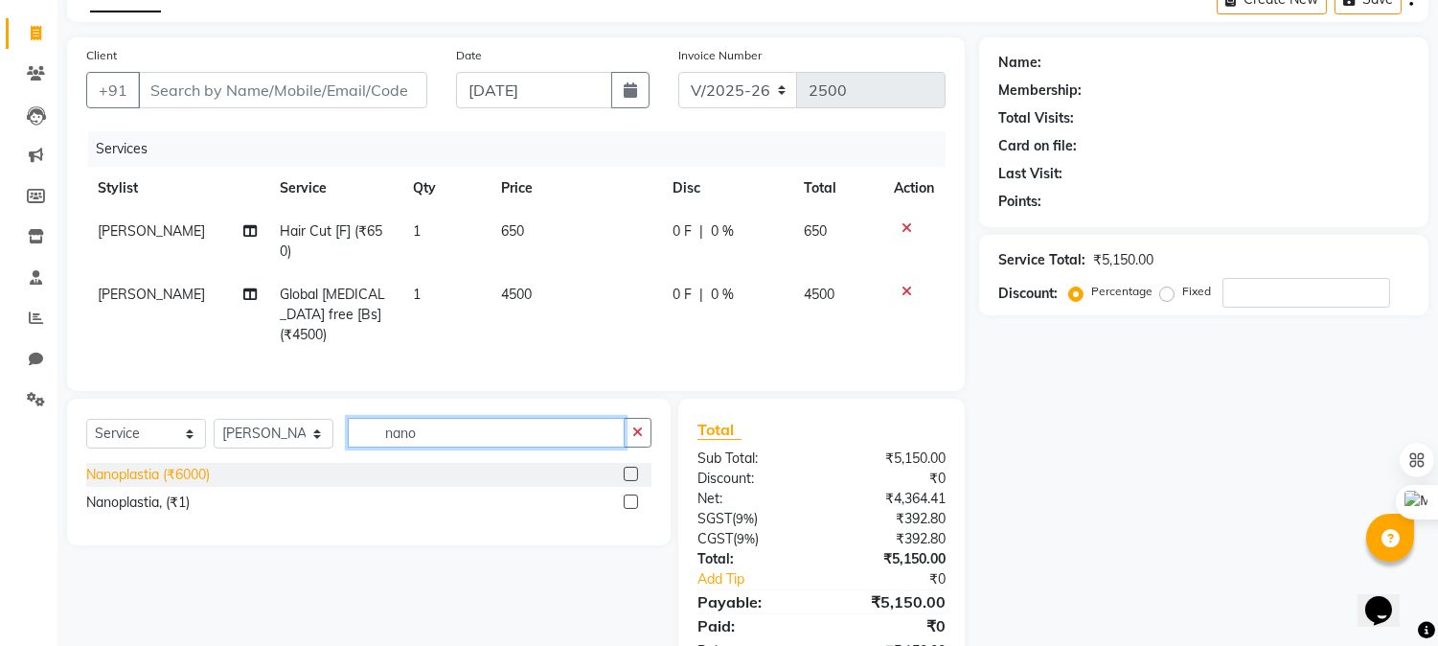
type input "nano"
click at [175, 465] on div "Nanoplastia (₹6000)" at bounding box center [148, 475] width 124 height 20
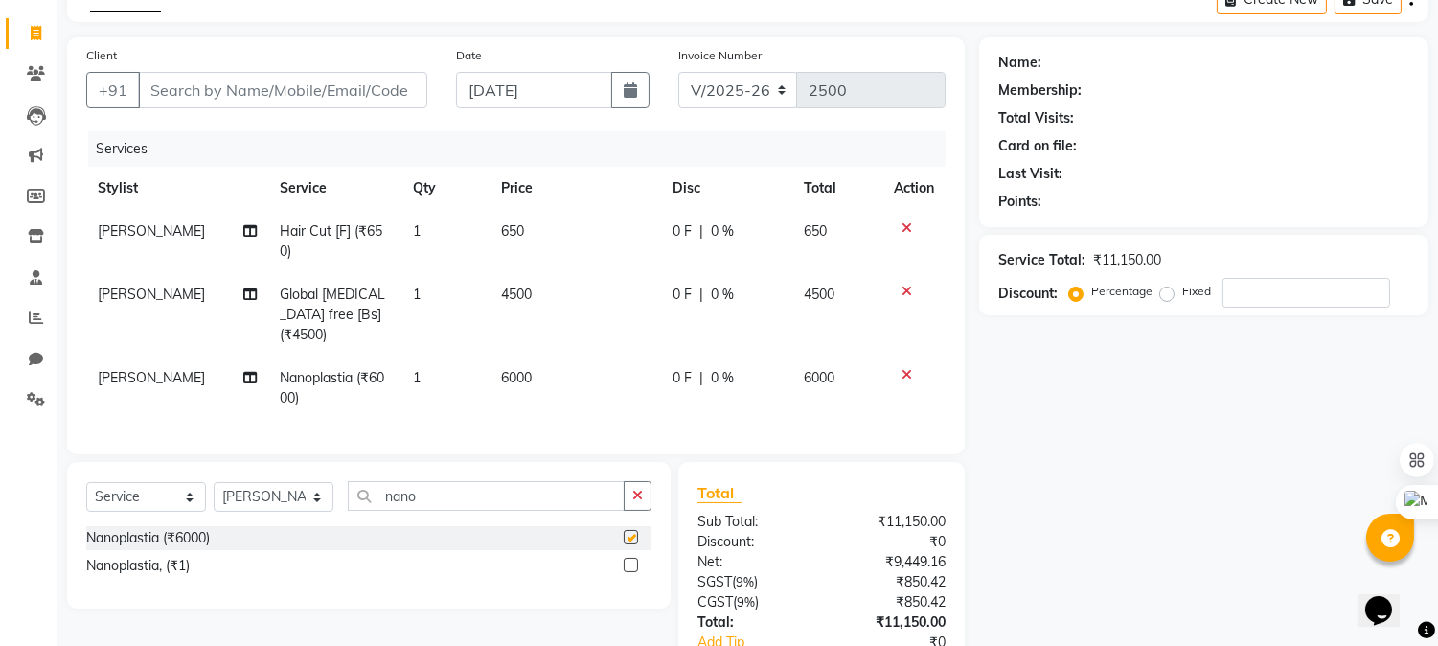
checkbox input "false"
click at [510, 369] on span "6000" at bounding box center [516, 377] width 31 height 17
select select "69009"
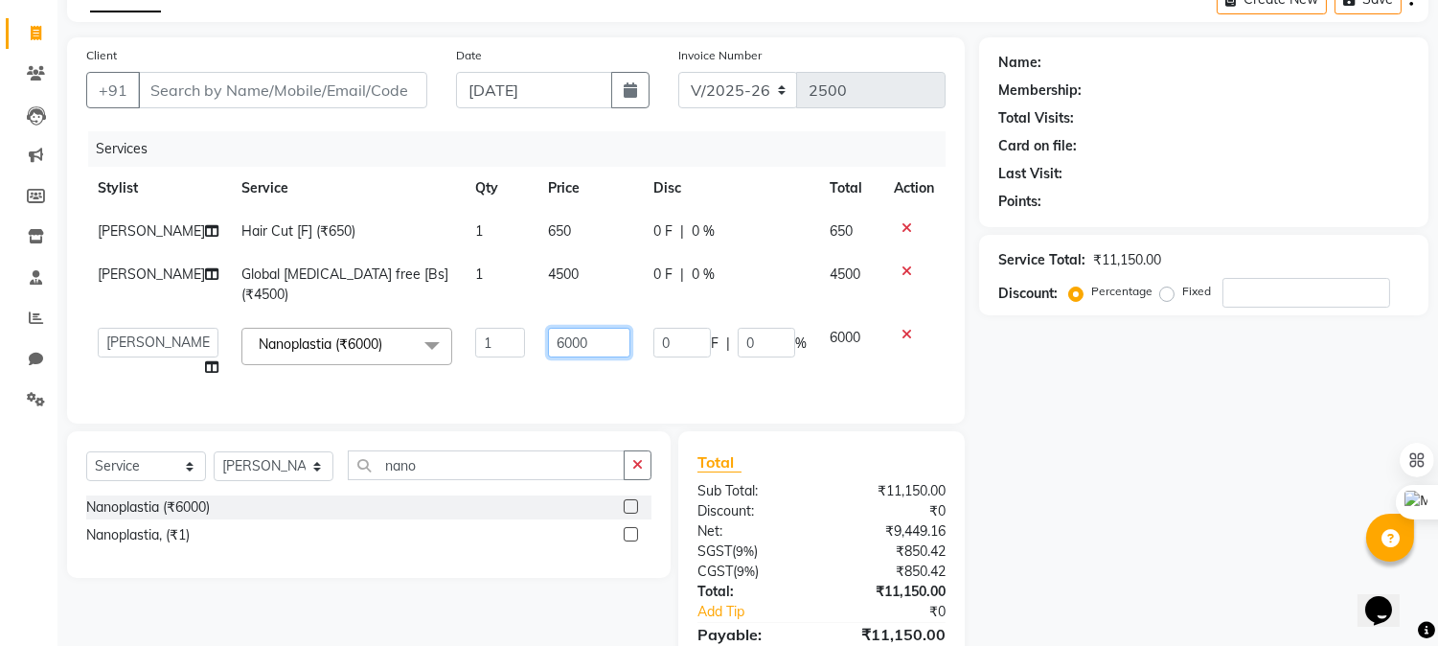
click at [548, 337] on input "6000" at bounding box center [589, 343] width 82 height 30
type input "7500"
click at [1220, 470] on div "Name: Membership: Total Visits: Card on file: Last Visit: Points: Service Total…" at bounding box center [1211, 375] width 464 height 676
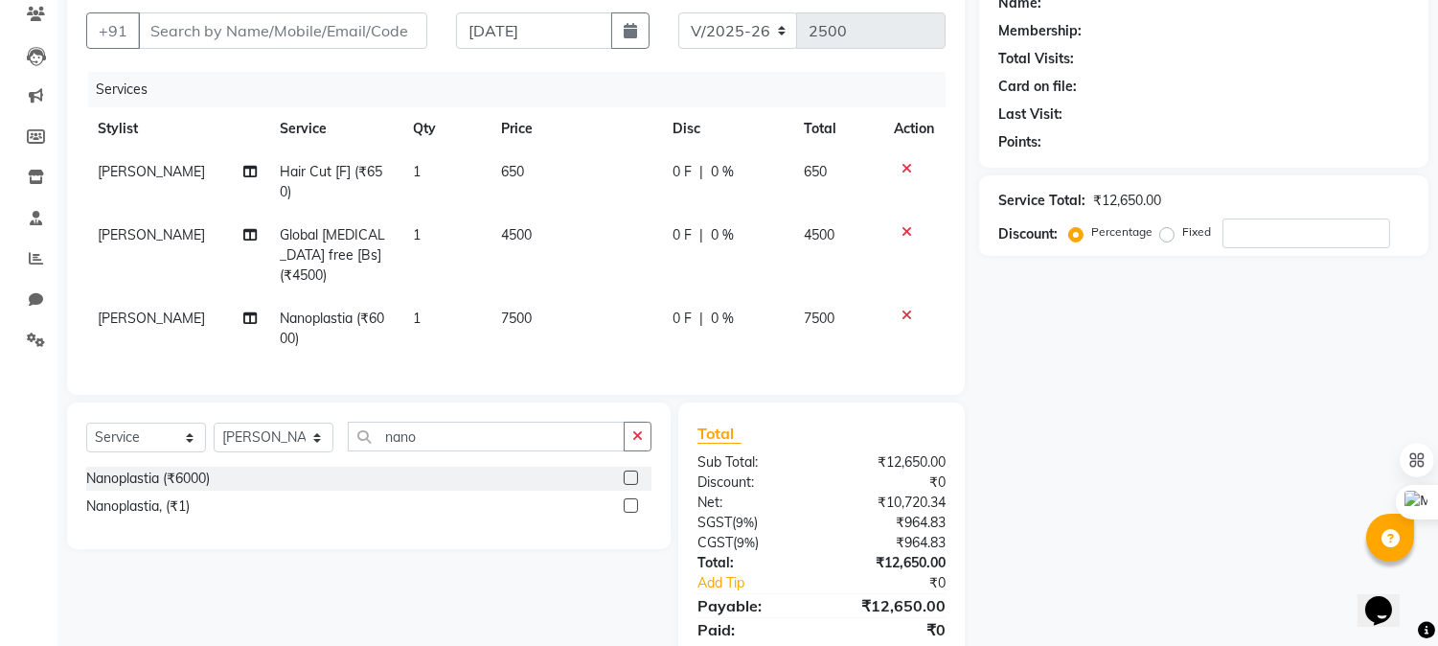
scroll to position [213, 0]
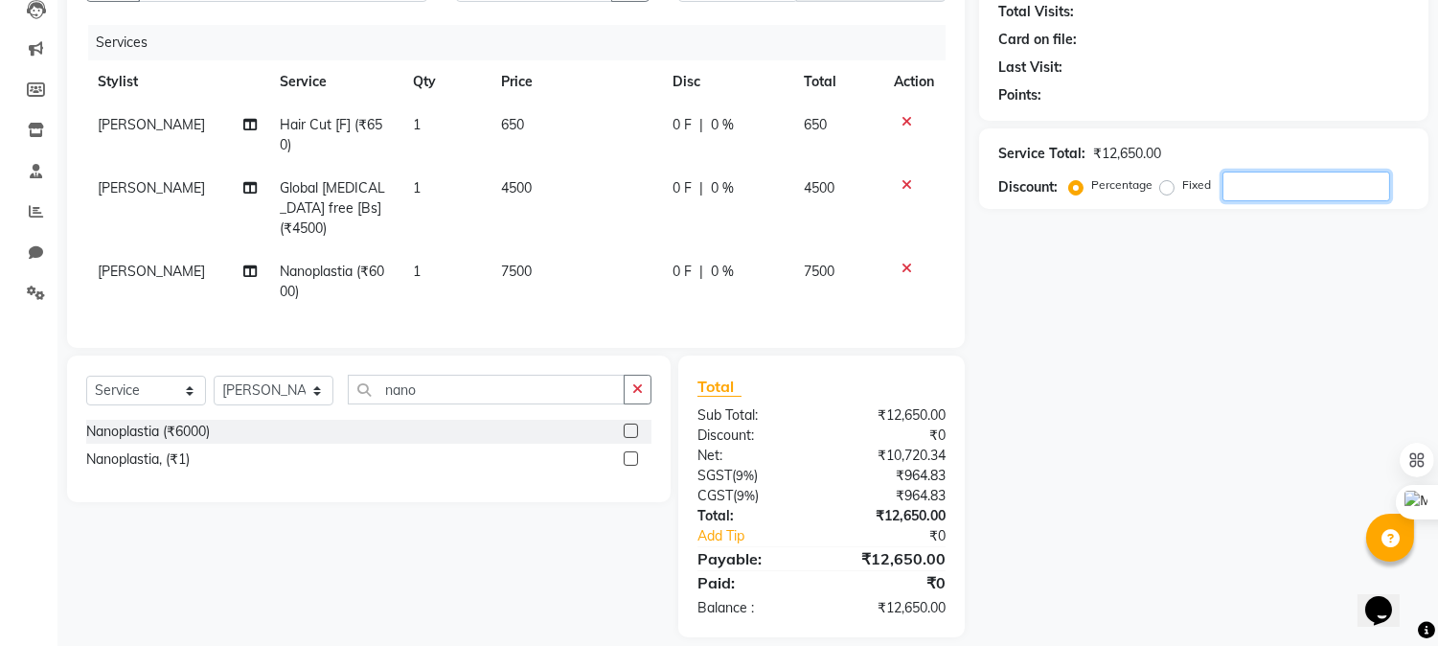
drag, startPoint x: 1243, startPoint y: 184, endPoint x: 1108, endPoint y: 56, distance: 186.4
click at [1230, 172] on input "number" at bounding box center [1307, 187] width 168 height 30
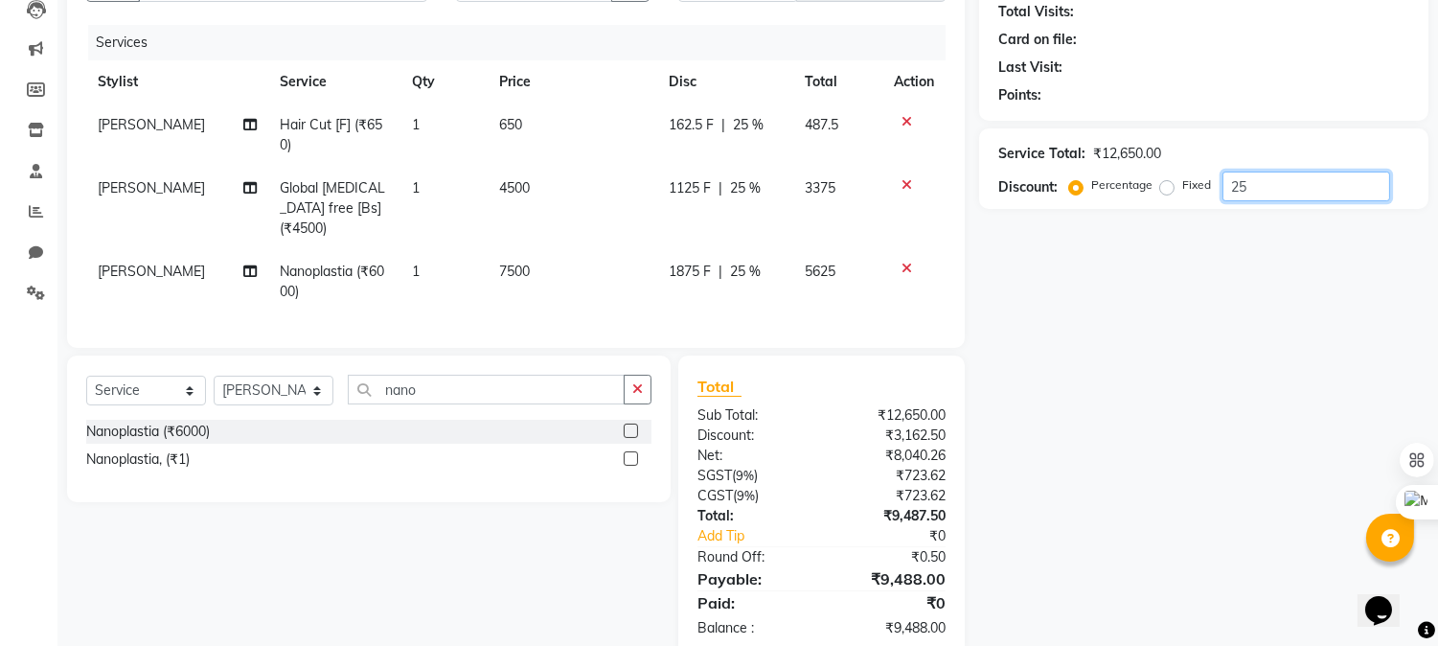
type input "2"
type input "3"
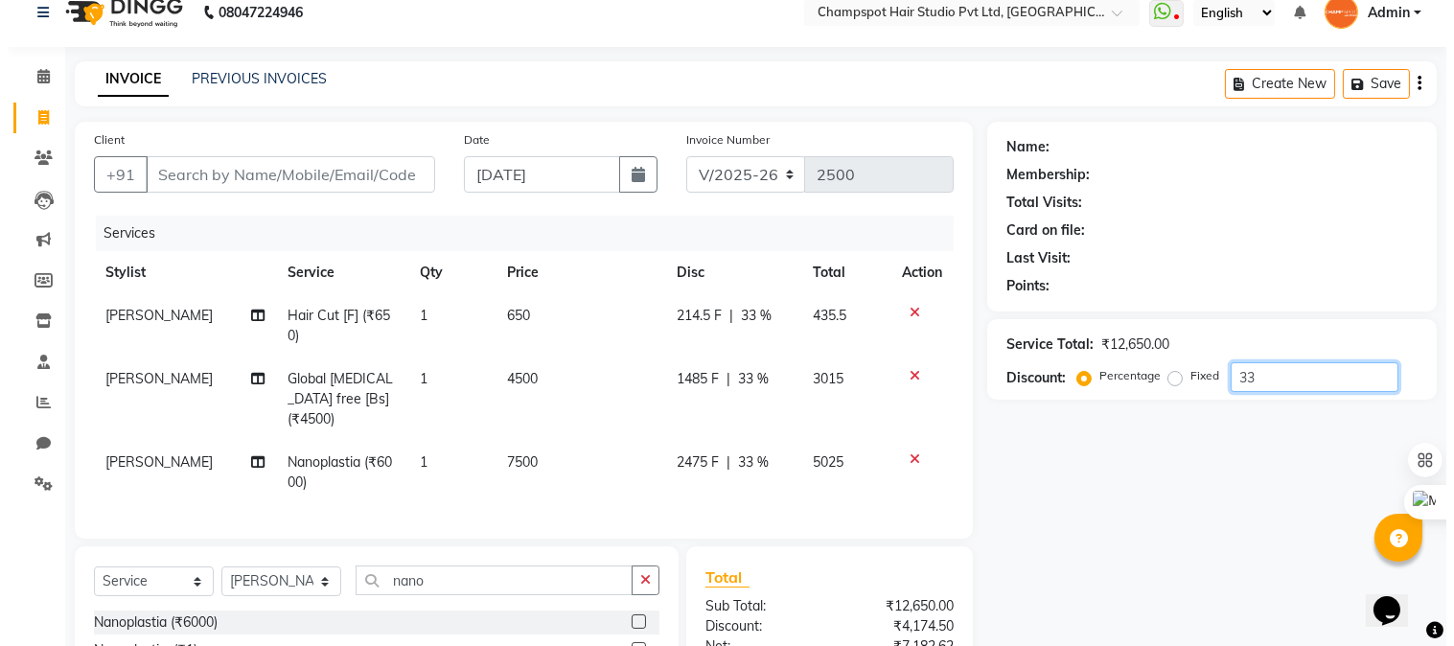
scroll to position [0, 0]
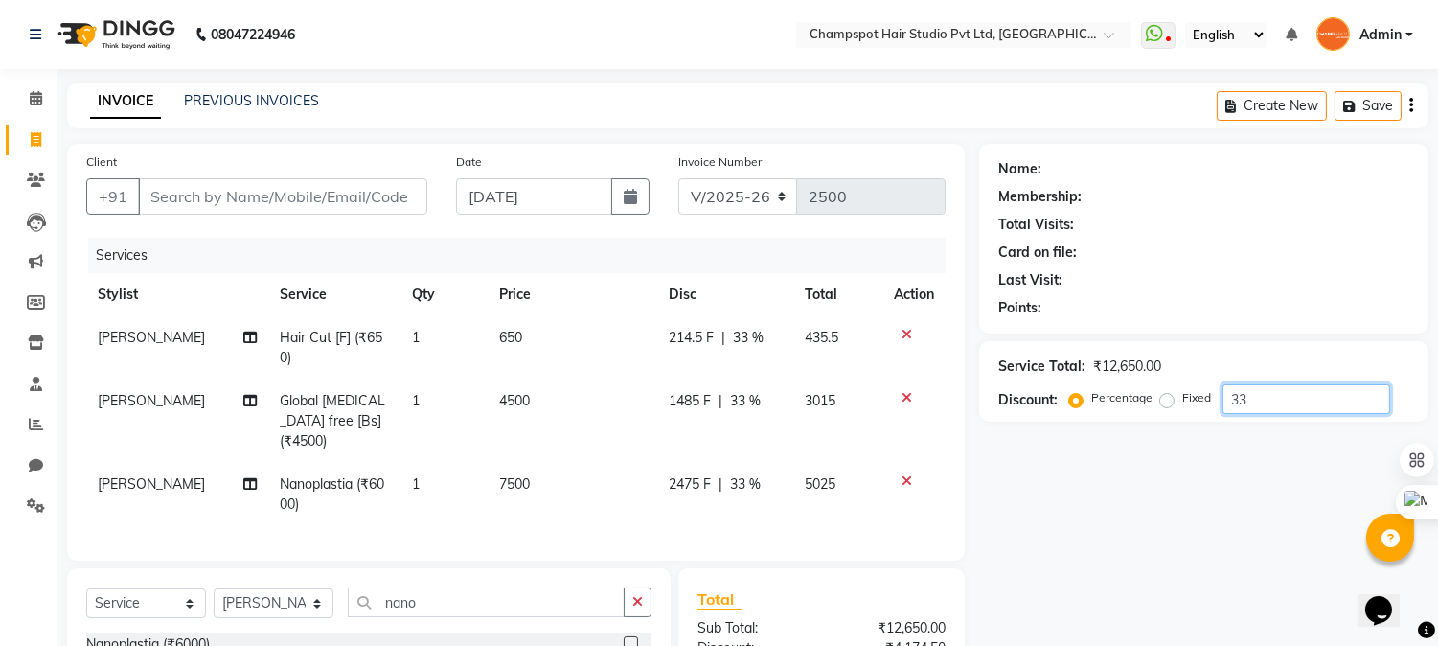
type input "33"
click at [38, 121] on li "Invoice" at bounding box center [28, 140] width 57 height 41
click at [38, 88] on span at bounding box center [36, 99] width 34 height 22
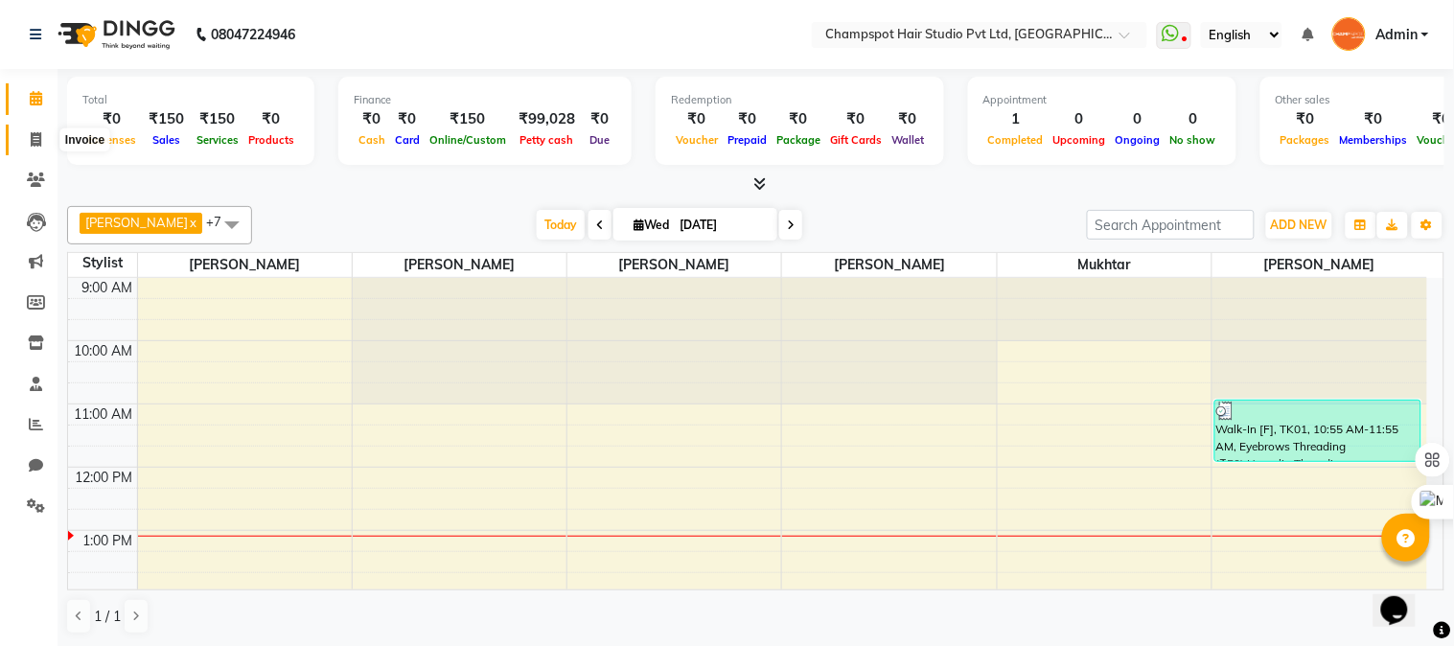
click at [34, 137] on icon at bounding box center [36, 139] width 11 height 14
select select "service"
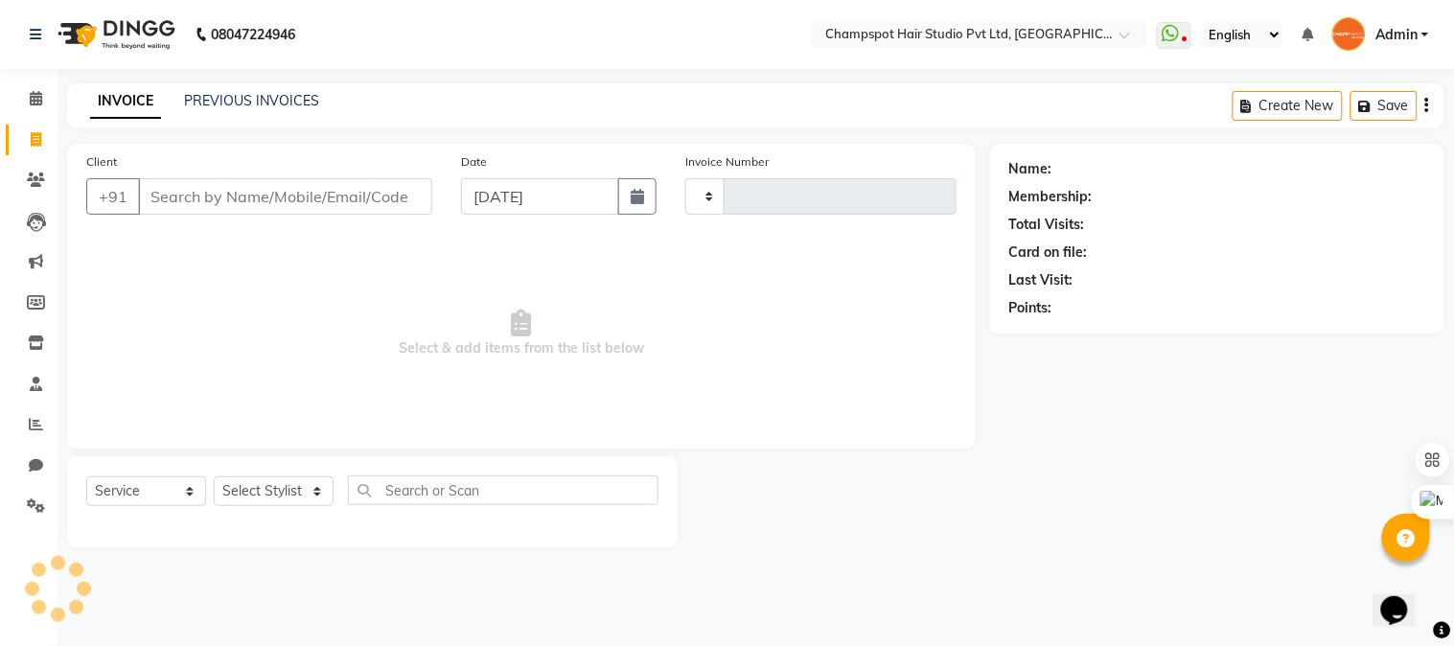
type input "2500"
select select "7690"
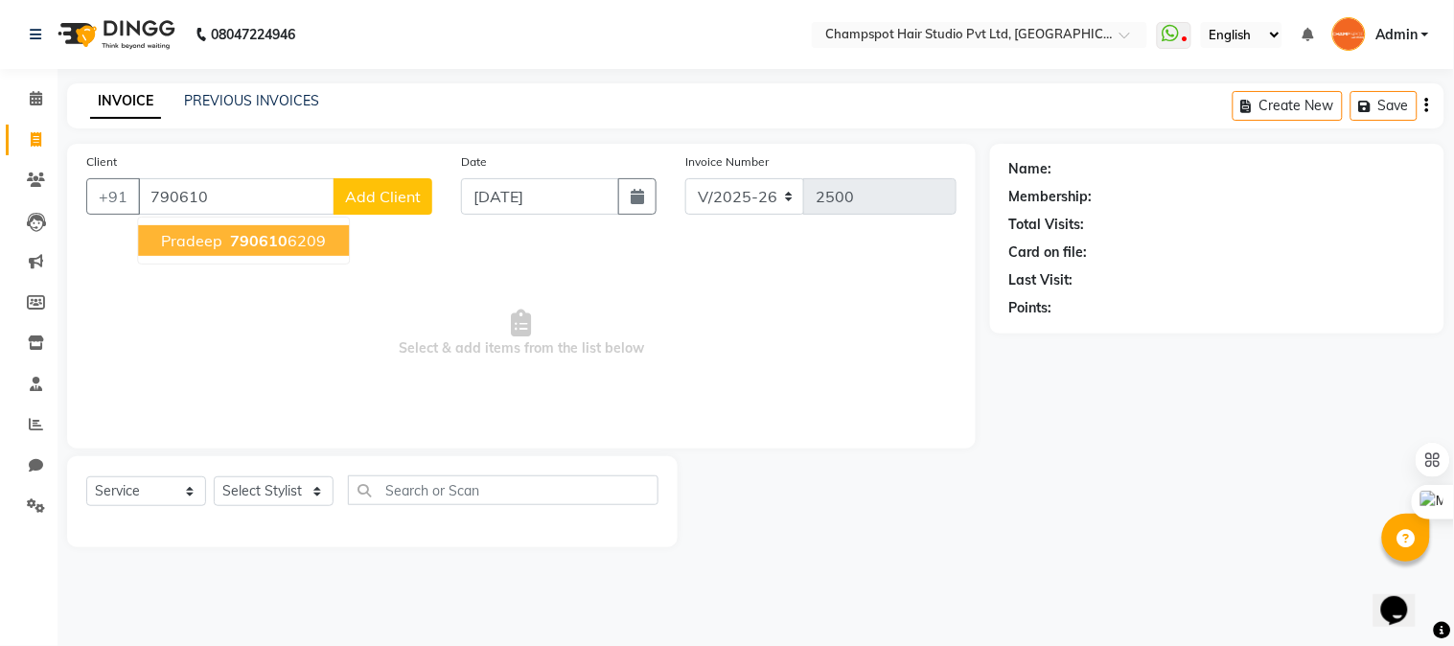
click at [214, 236] on span "Pradeep" at bounding box center [191, 240] width 61 height 19
type input "7906106209"
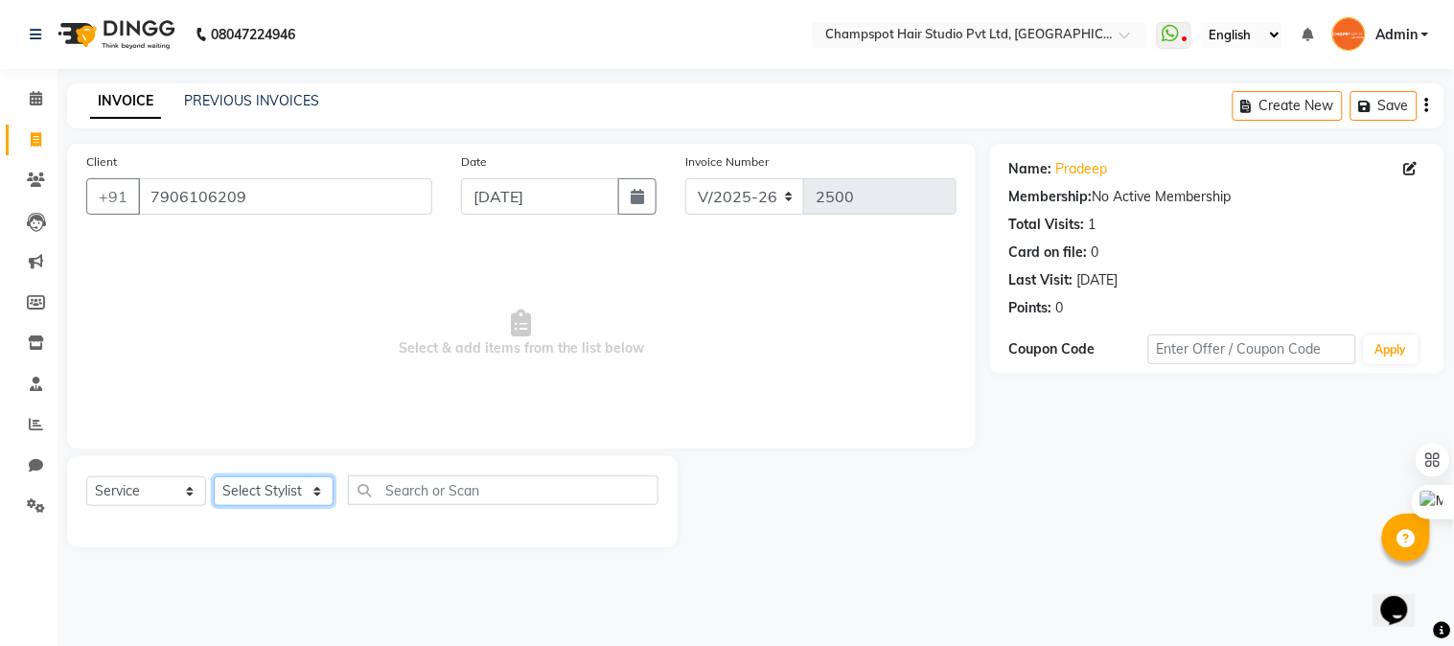
click at [283, 496] on select "Select Stylist Admin [PERSON_NAME] [PERSON_NAME] [PERSON_NAME] [PERSON_NAME] [P…" at bounding box center [274, 491] width 120 height 30
select select "69005"
click at [214, 477] on select "Select Stylist Admin [PERSON_NAME] [PERSON_NAME] [PERSON_NAME] [PERSON_NAME] [P…" at bounding box center [274, 491] width 120 height 30
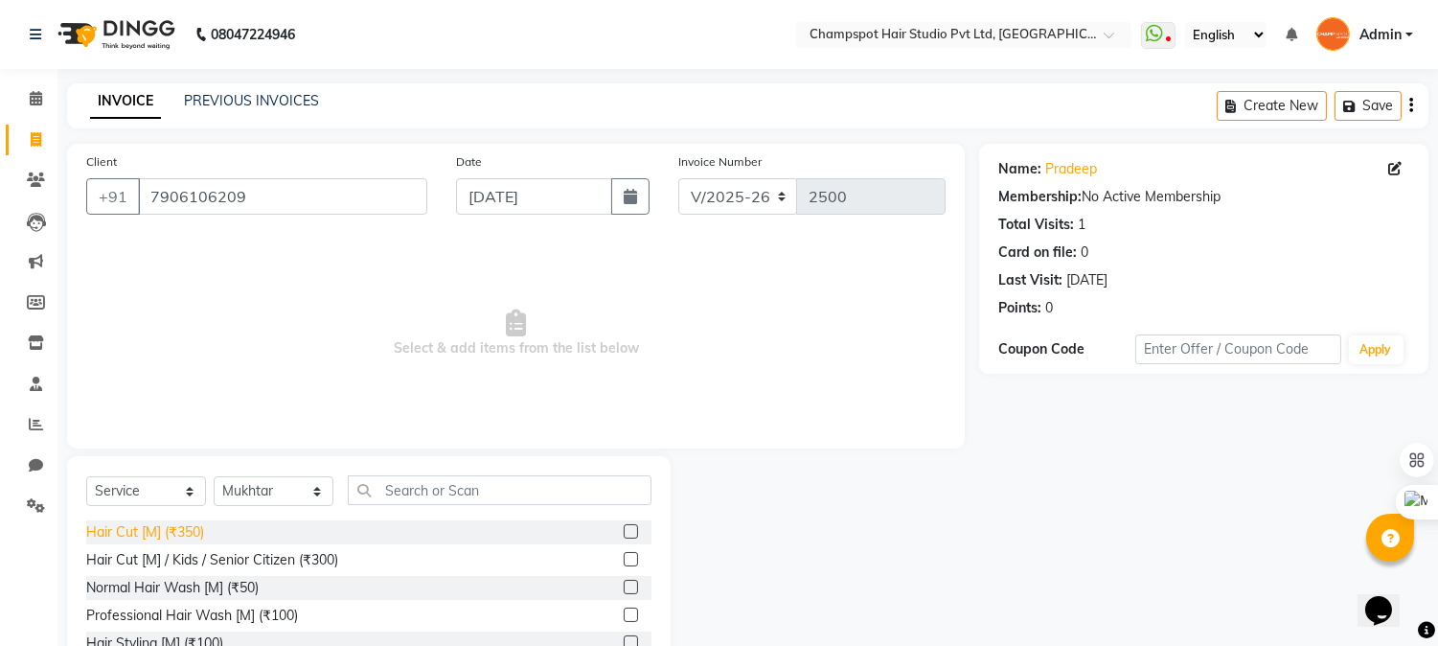
click at [161, 525] on div "Hair Cut [M] (₹350)" at bounding box center [145, 532] width 118 height 20
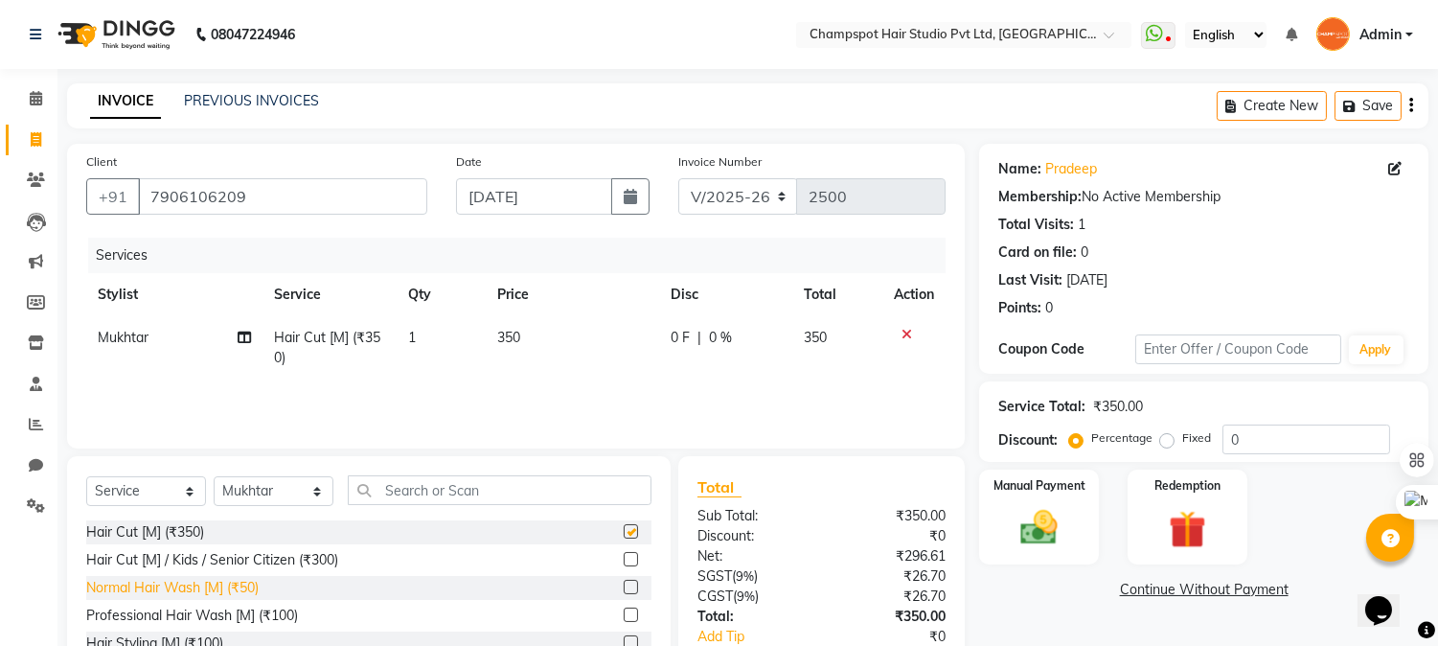
checkbox input "false"
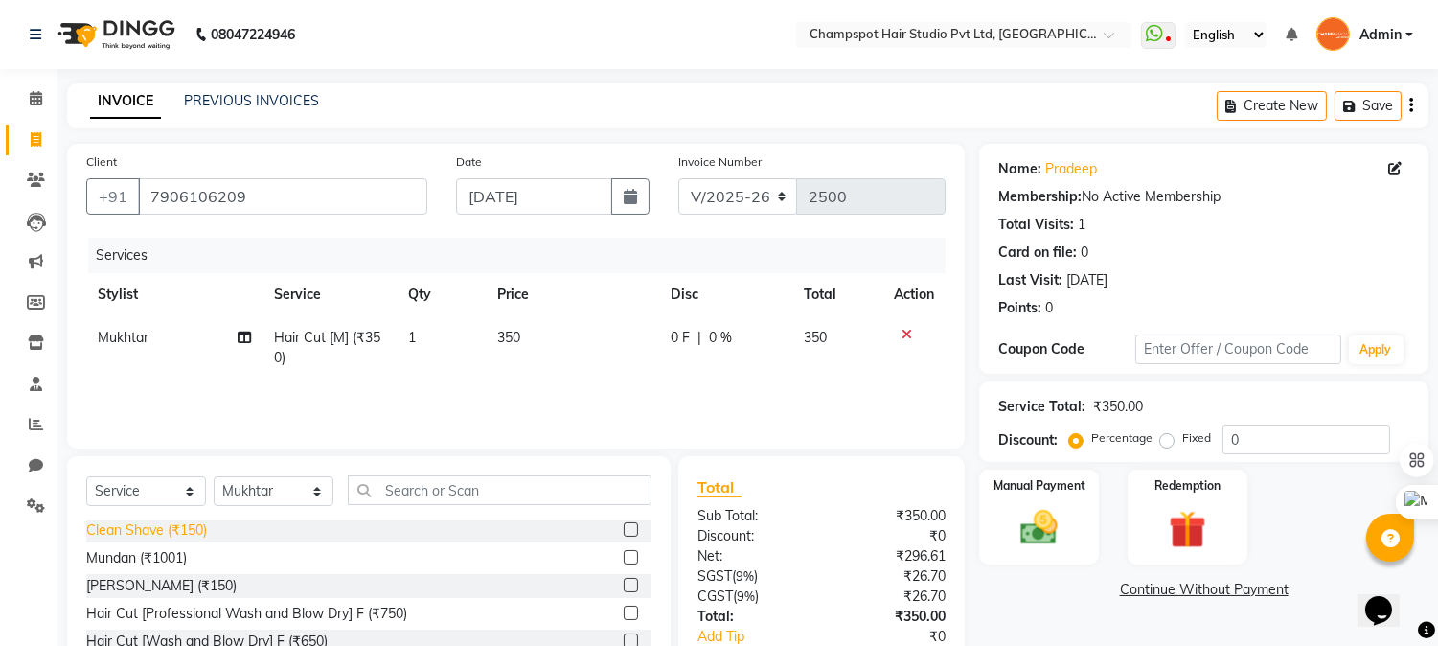
scroll to position [213, 0]
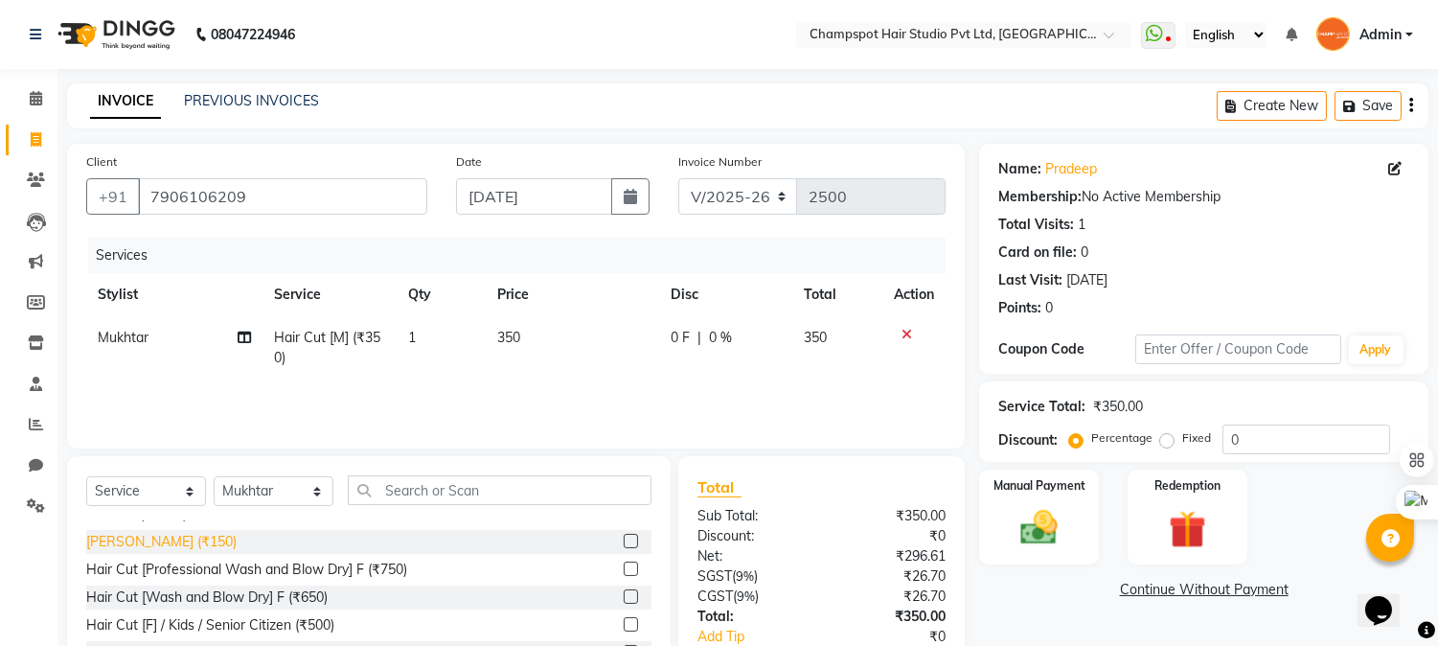
click at [120, 543] on div "[PERSON_NAME] (₹150)" at bounding box center [161, 542] width 150 height 20
checkbox input "false"
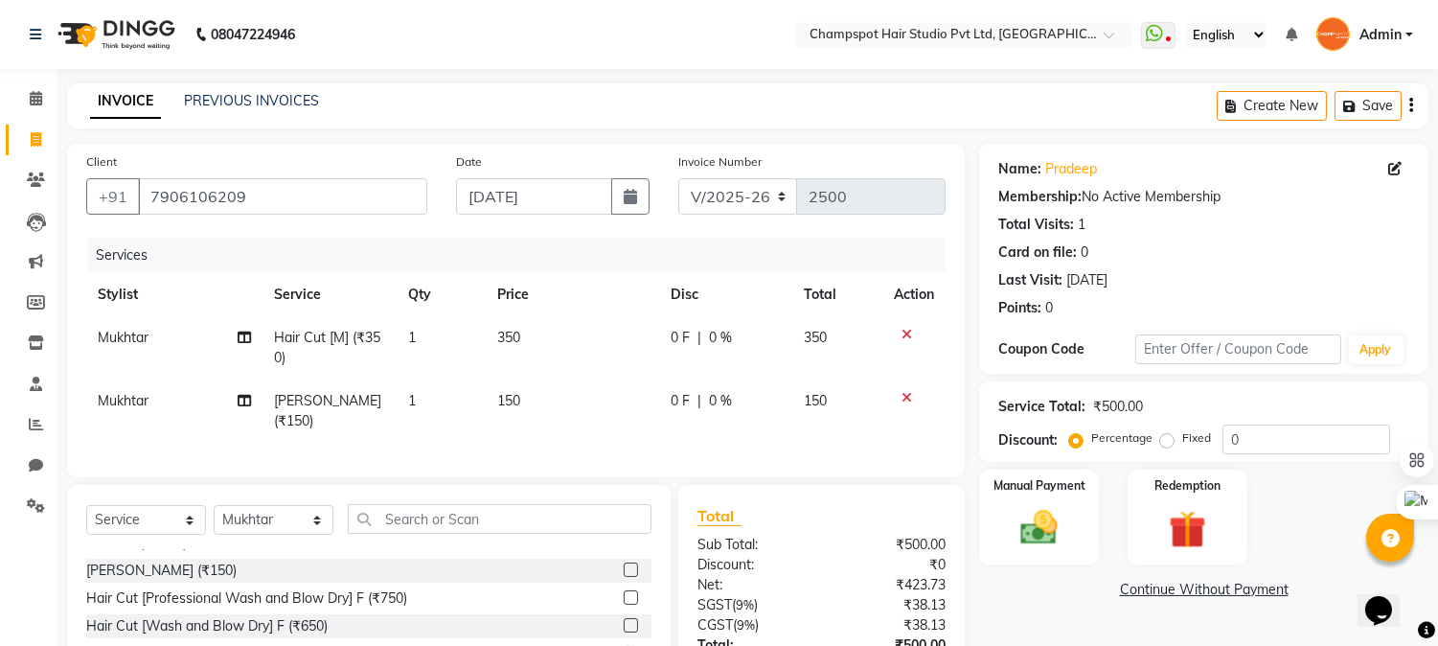
scroll to position [146, 0]
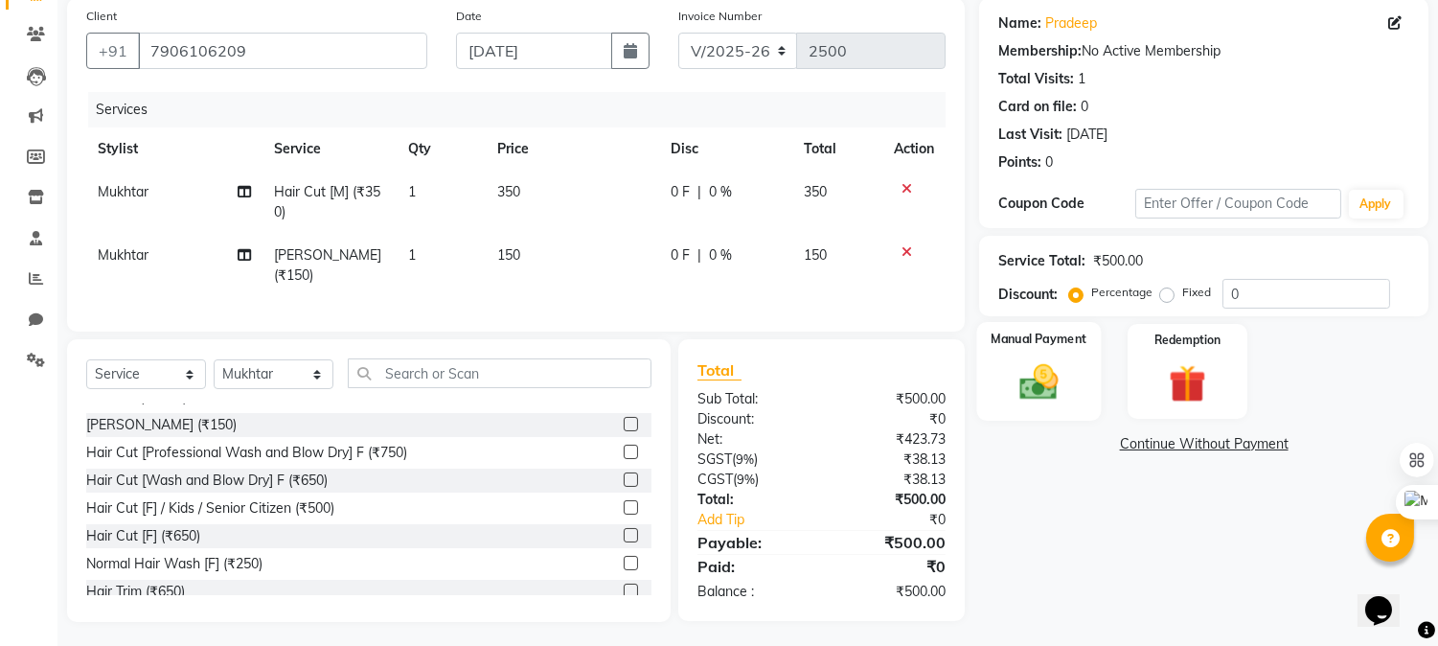
click at [1035, 387] on img at bounding box center [1039, 382] width 63 height 45
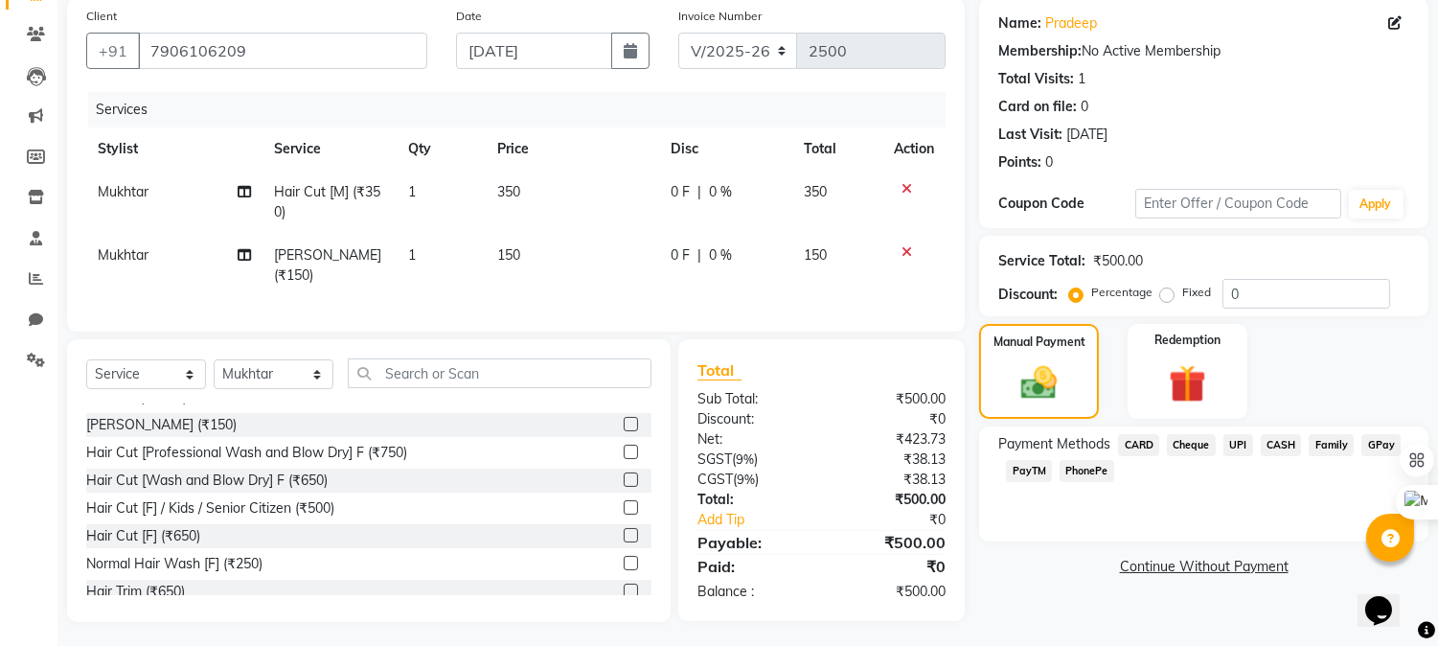
click at [1236, 444] on span "UPI" at bounding box center [1239, 445] width 30 height 22
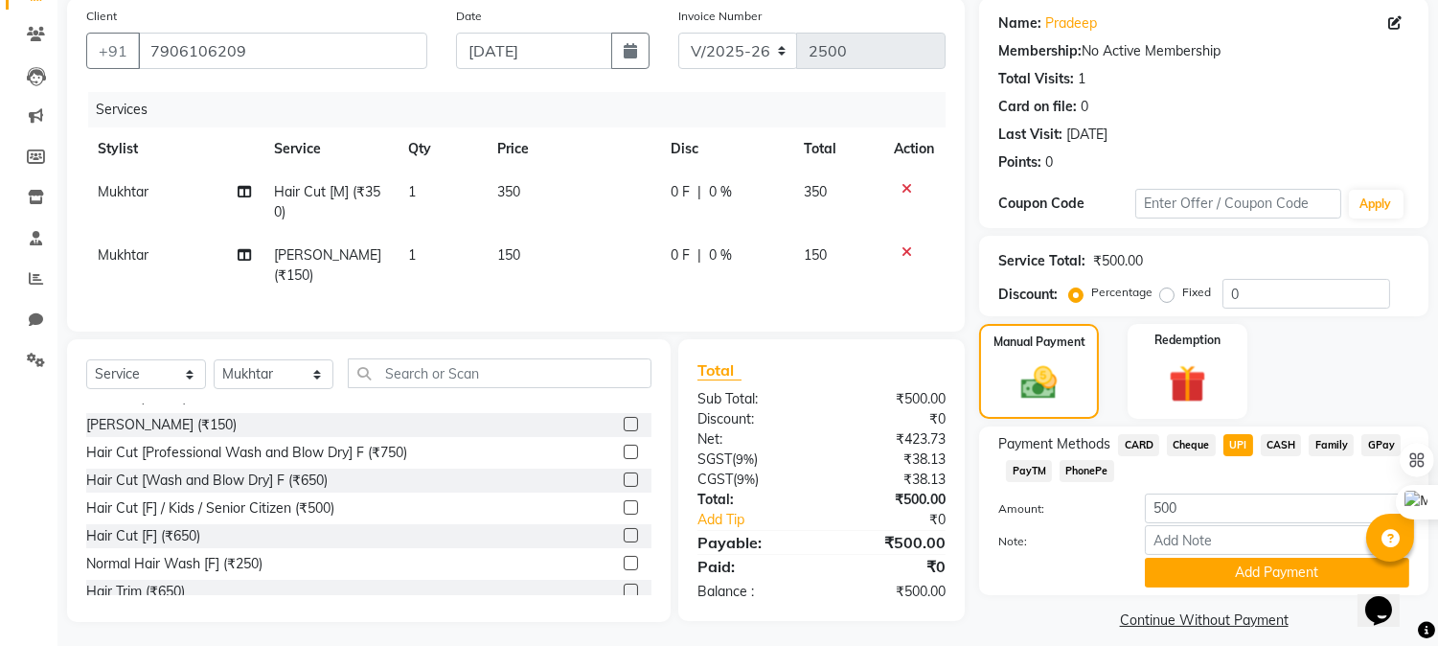
scroll to position [163, 0]
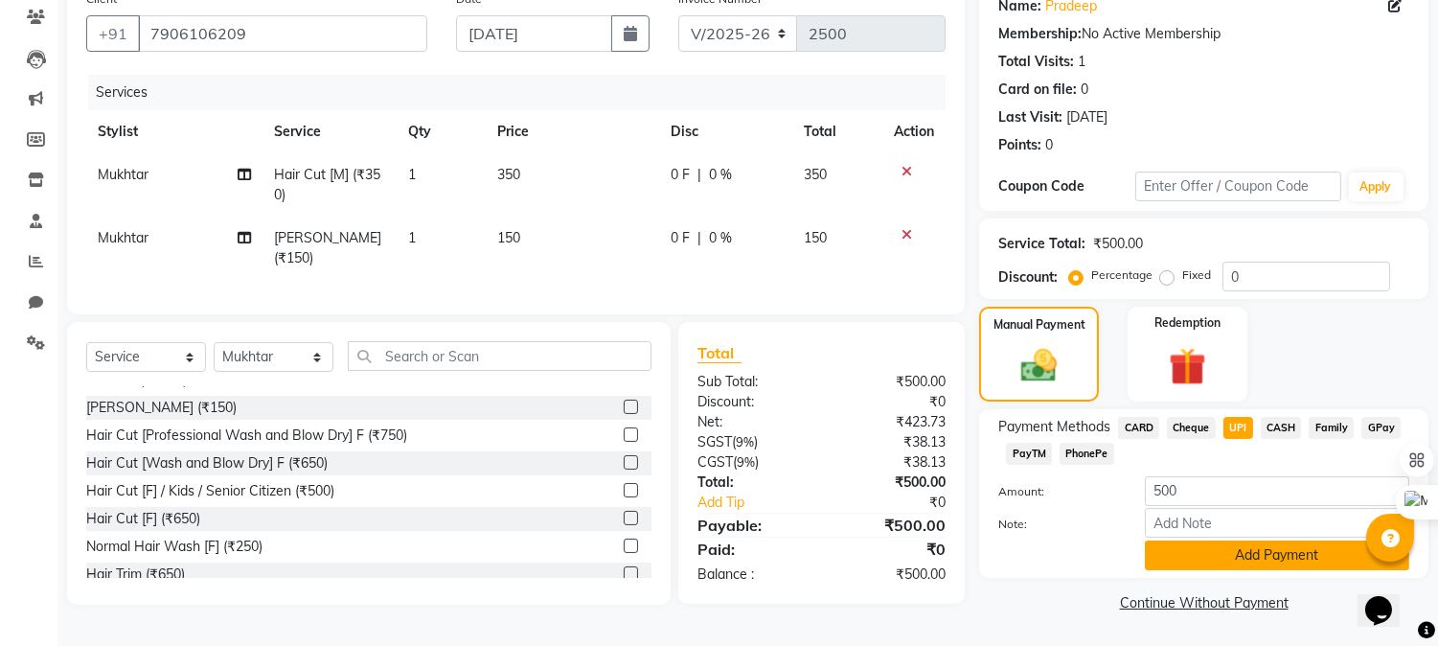
click at [1217, 554] on button "Add Payment" at bounding box center [1277, 555] width 264 height 30
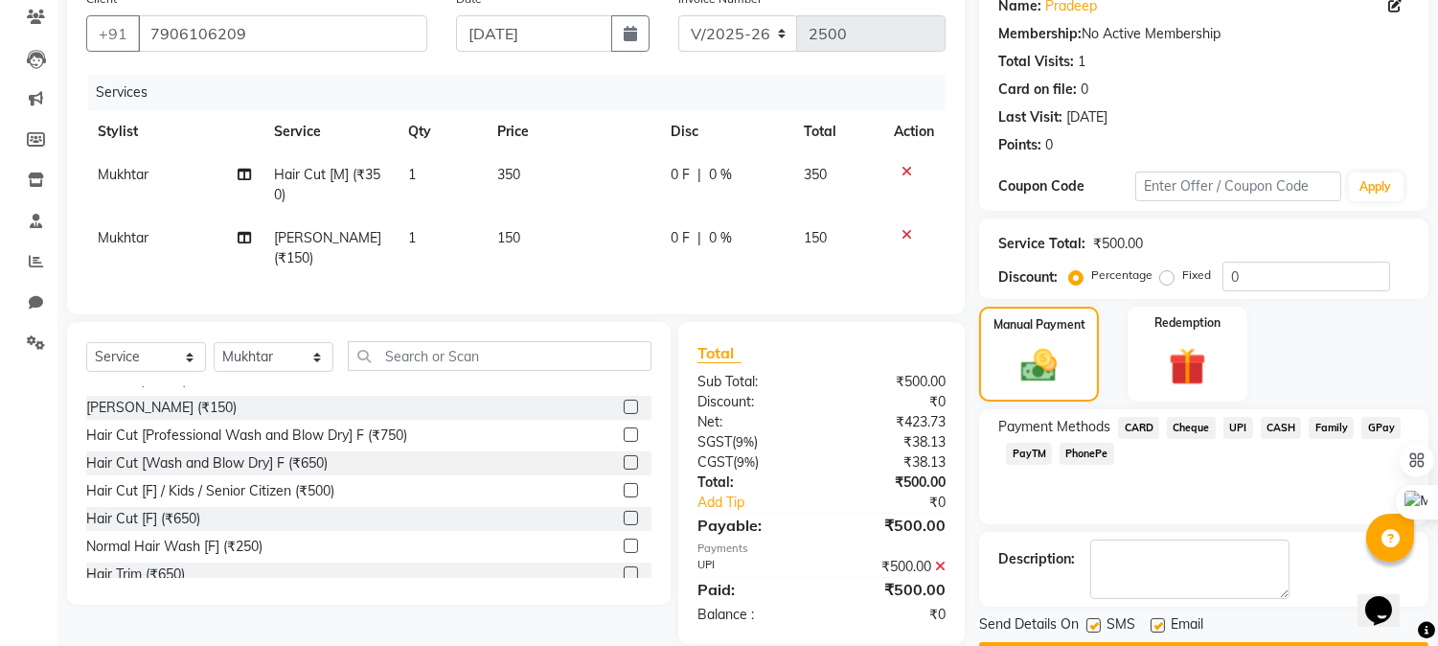
scroll to position [216, 0]
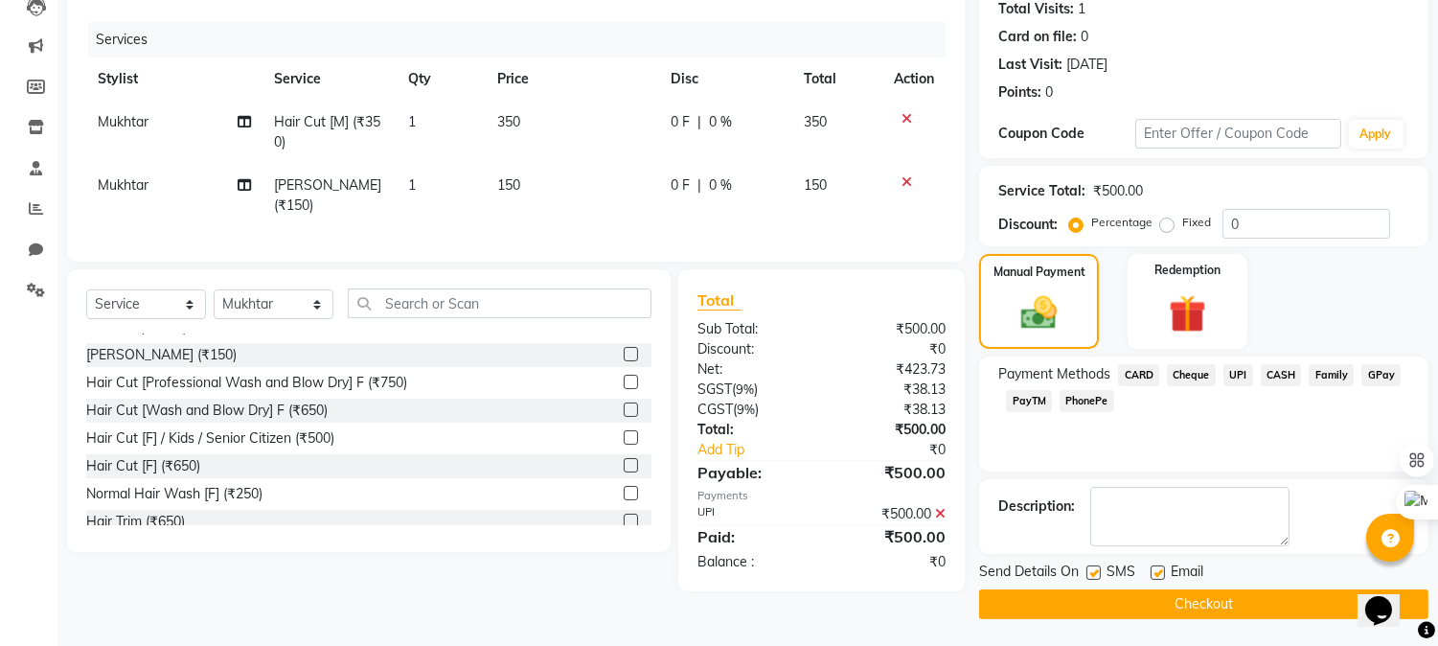
click at [1135, 609] on button "Checkout" at bounding box center [1203, 604] width 449 height 30
